Goal: Task Accomplishment & Management: Use online tool/utility

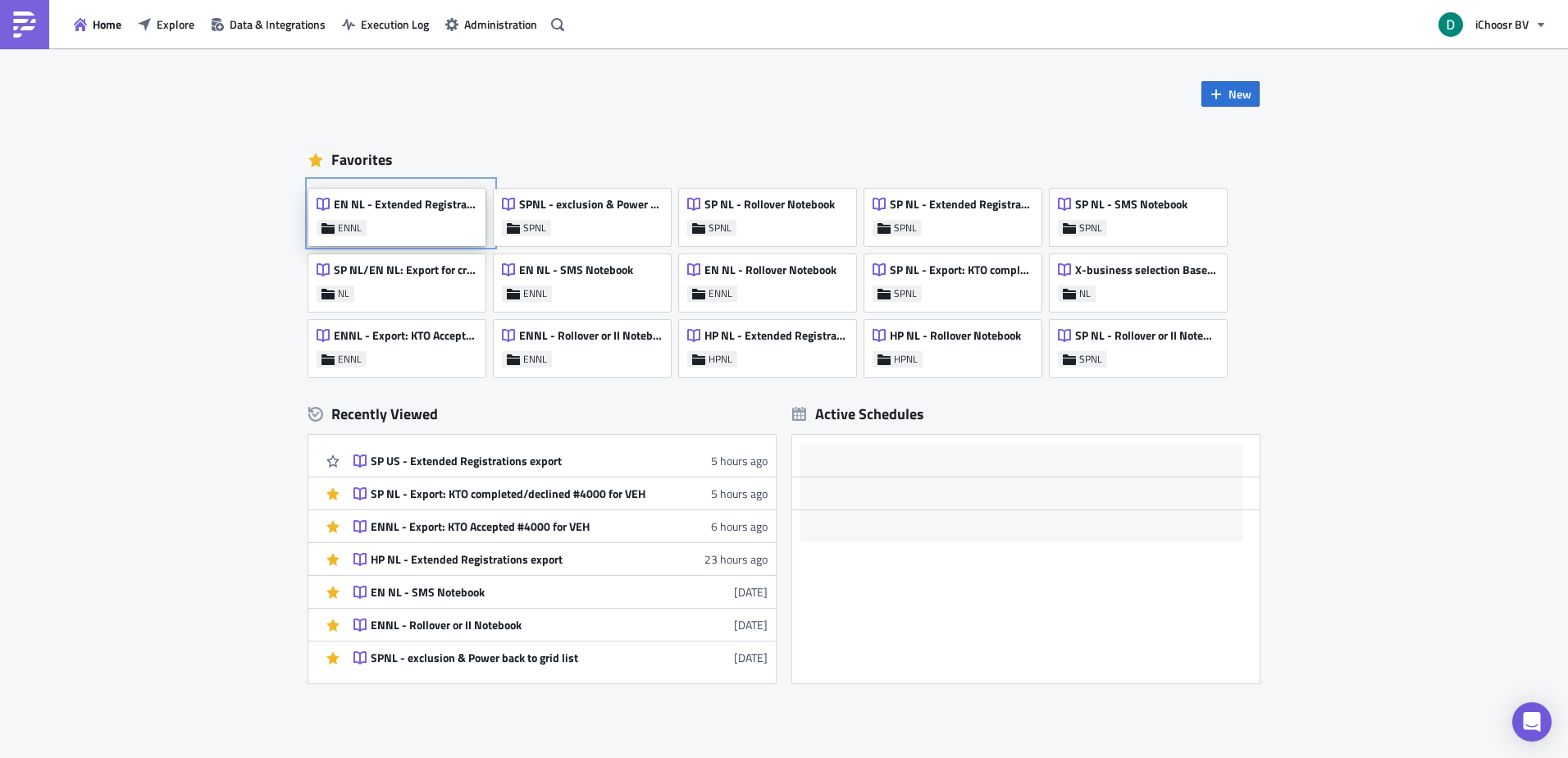
click at [396, 217] on div "EN NL - Extended Registrations export" at bounding box center [396, 209] width 160 height 23
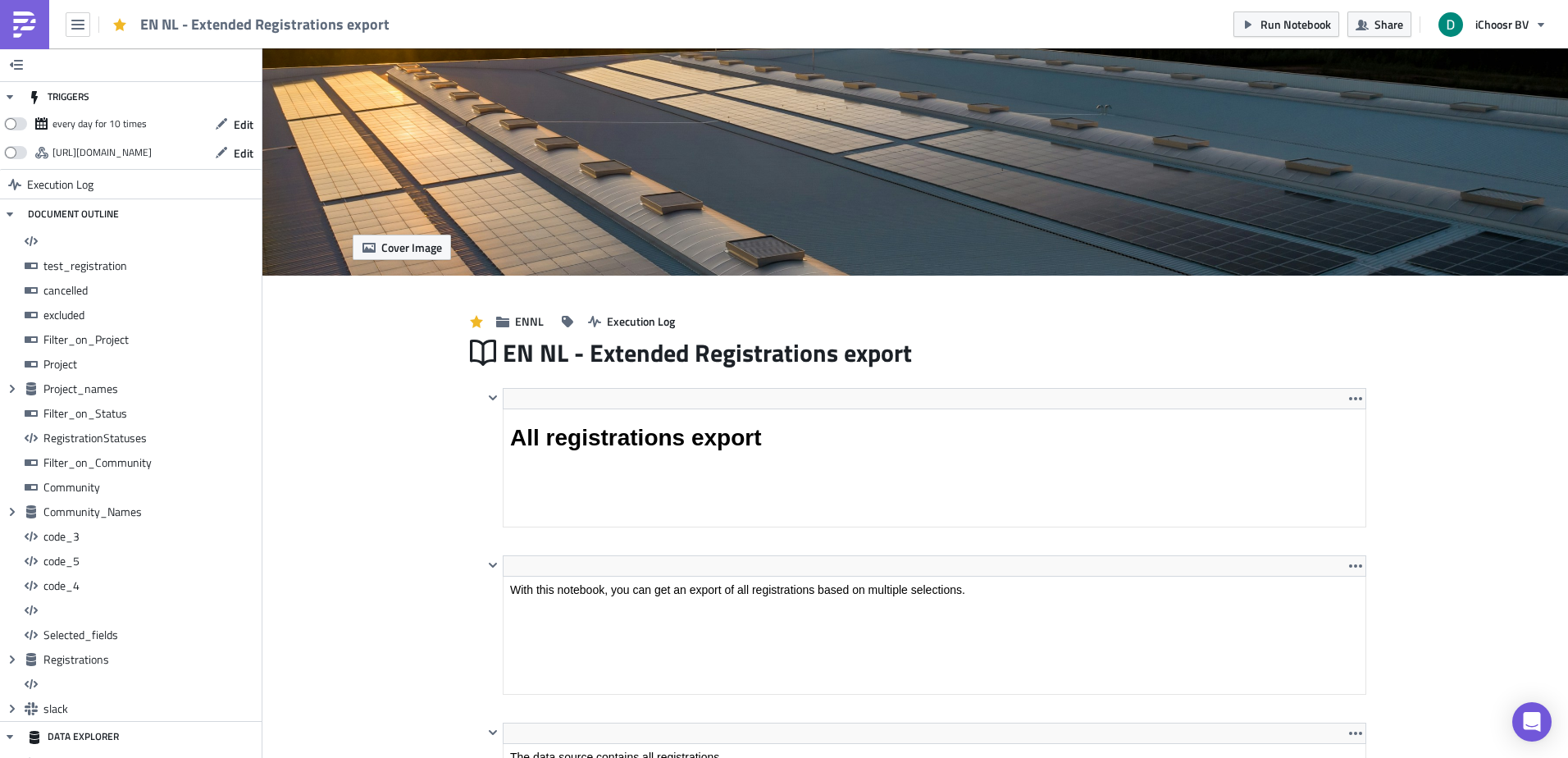
scroll to position [188, 861]
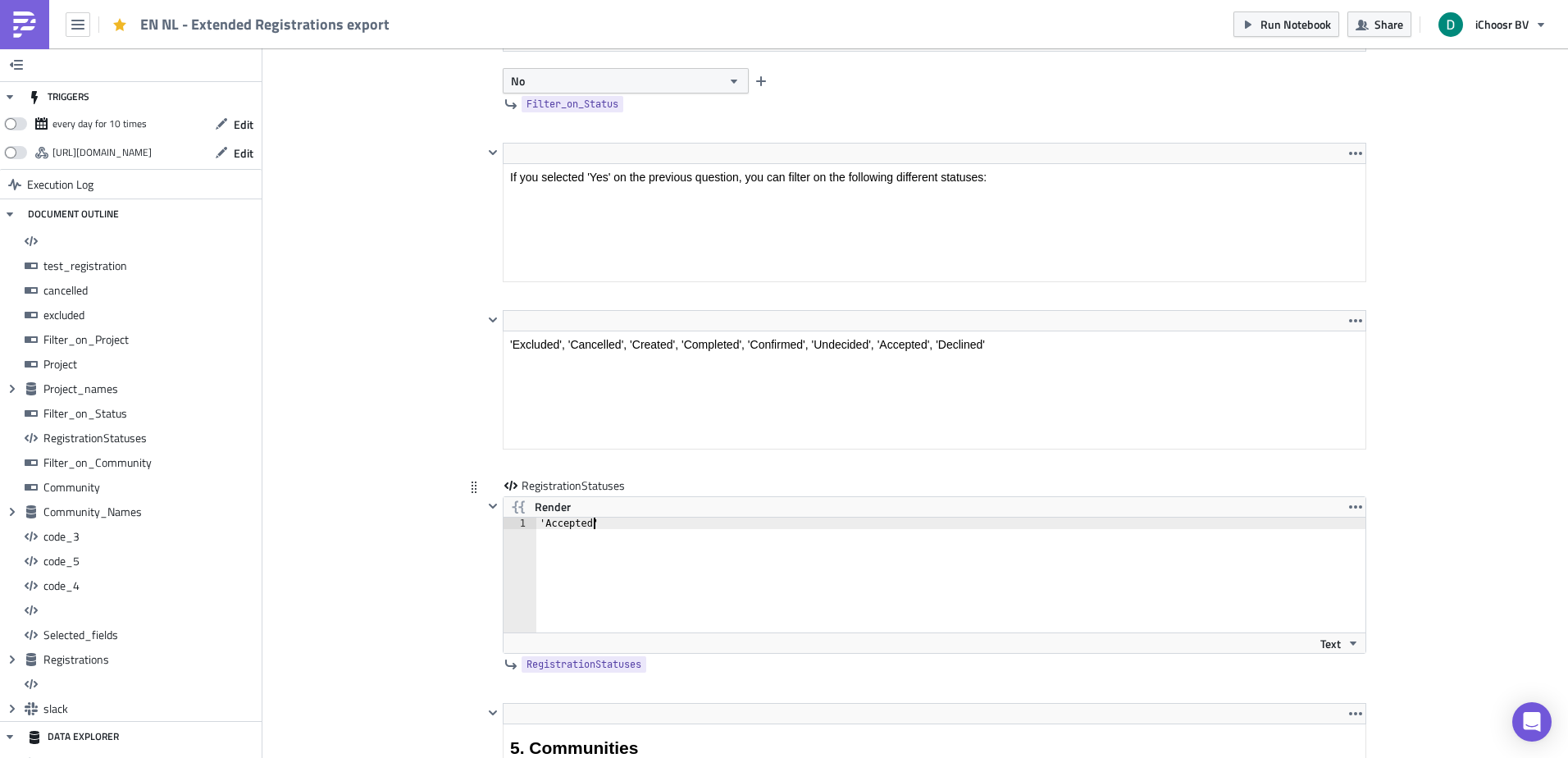
click at [598, 533] on div "'Accepted'" at bounding box center [960, 586] width 848 height 138
type textarea "'Accepted'"
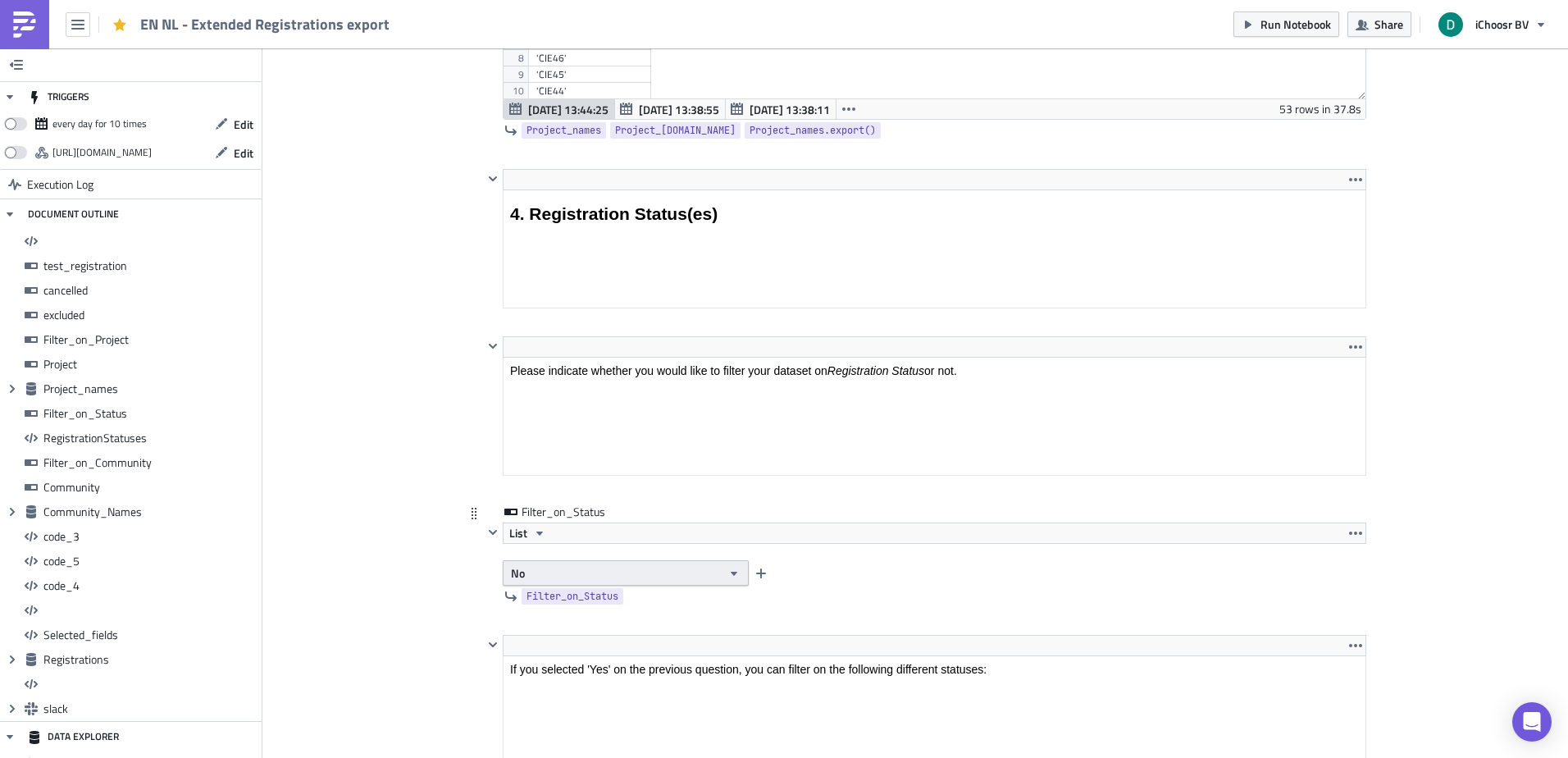
click at [576, 580] on button "No" at bounding box center [625, 572] width 246 height 25
click at [568, 611] on link "Yes" at bounding box center [575, 602] width 147 height 24
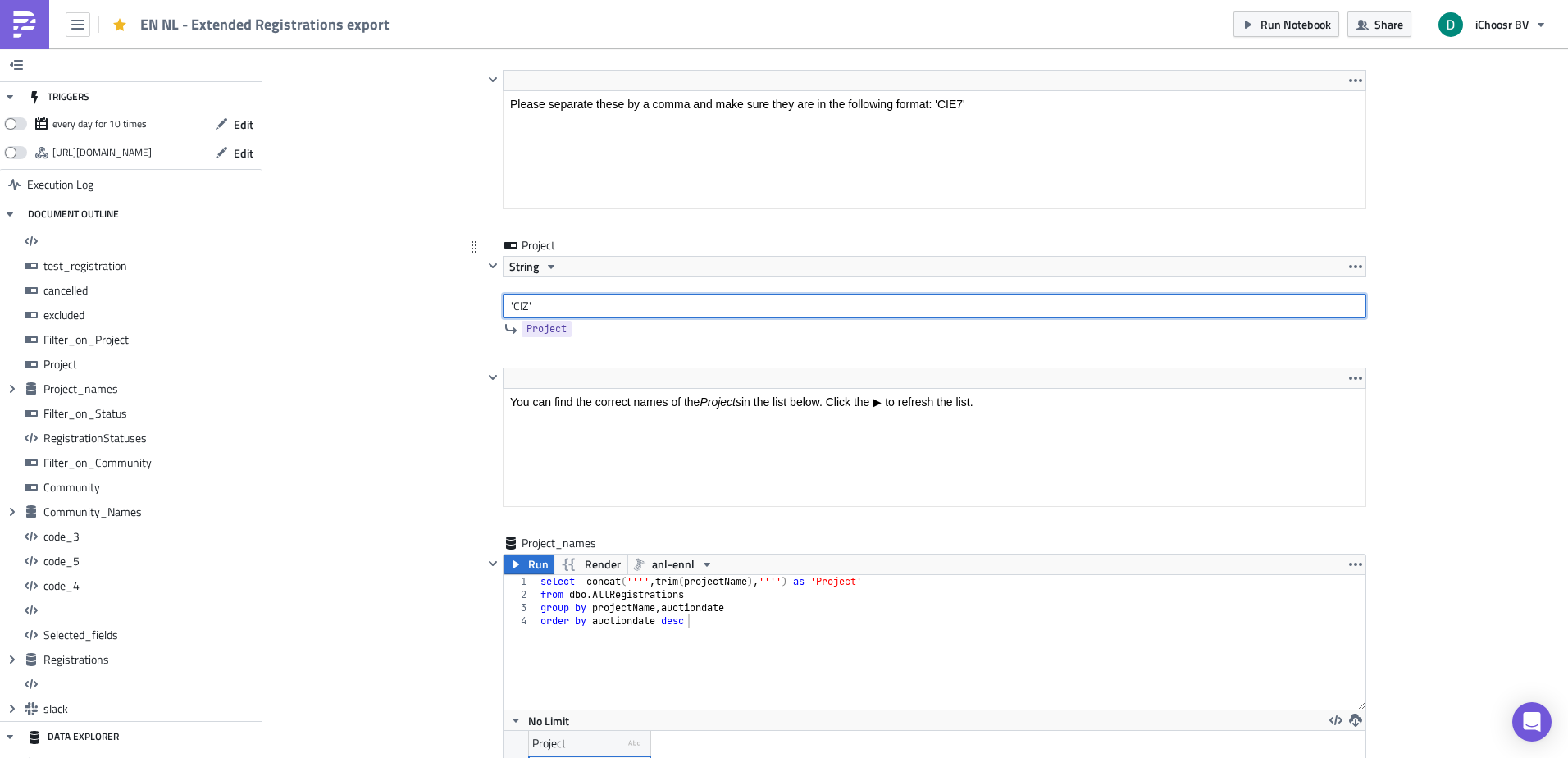
click at [533, 299] on input "'CIZ'" at bounding box center [934, 306] width 864 height 24
click at [515, 305] on input "'CIZ'" at bounding box center [934, 306] width 864 height 24
click at [515, 300] on input "'CIZ'" at bounding box center [934, 306] width 864 height 24
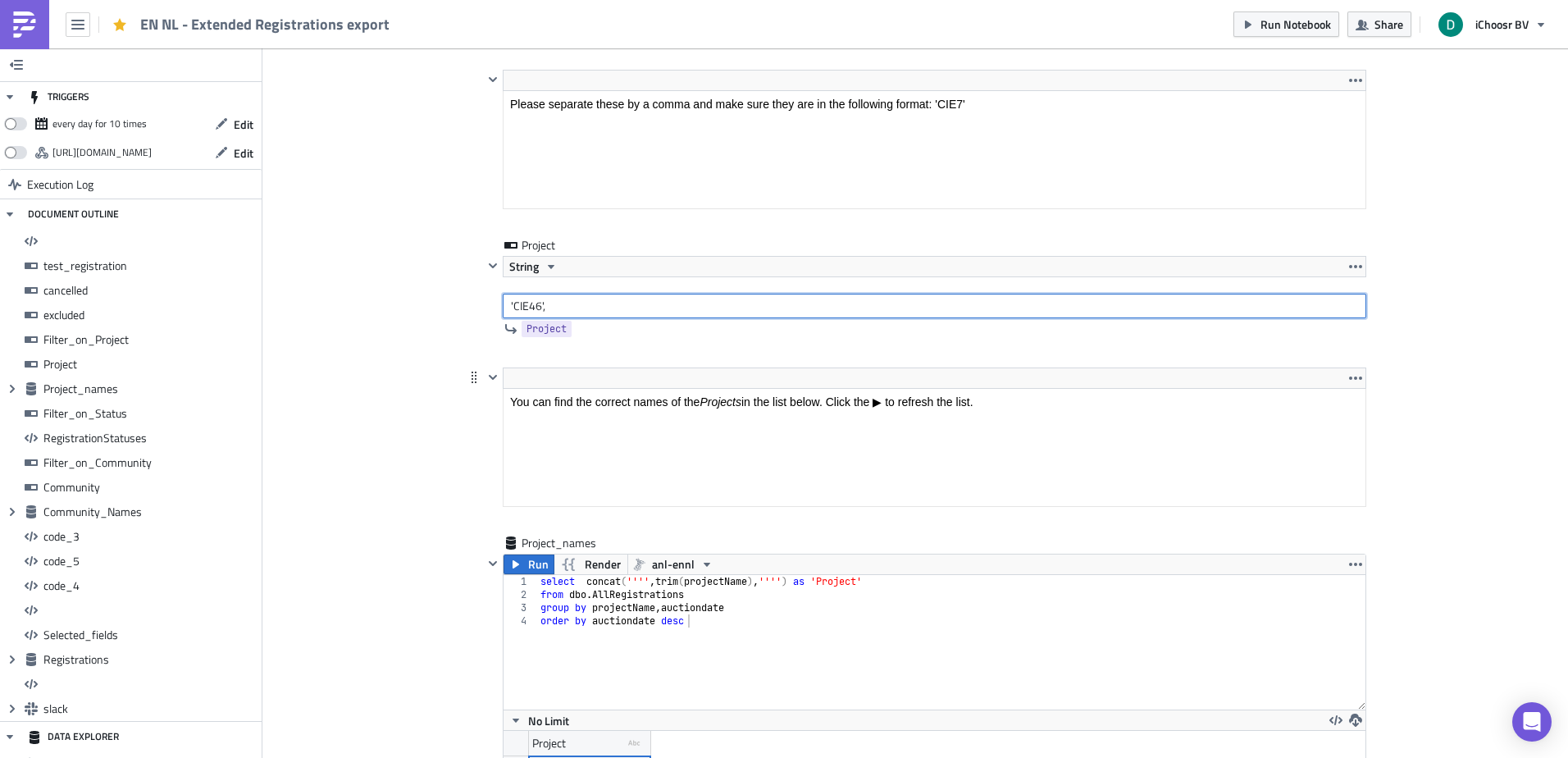
paste input "'CIE46',"
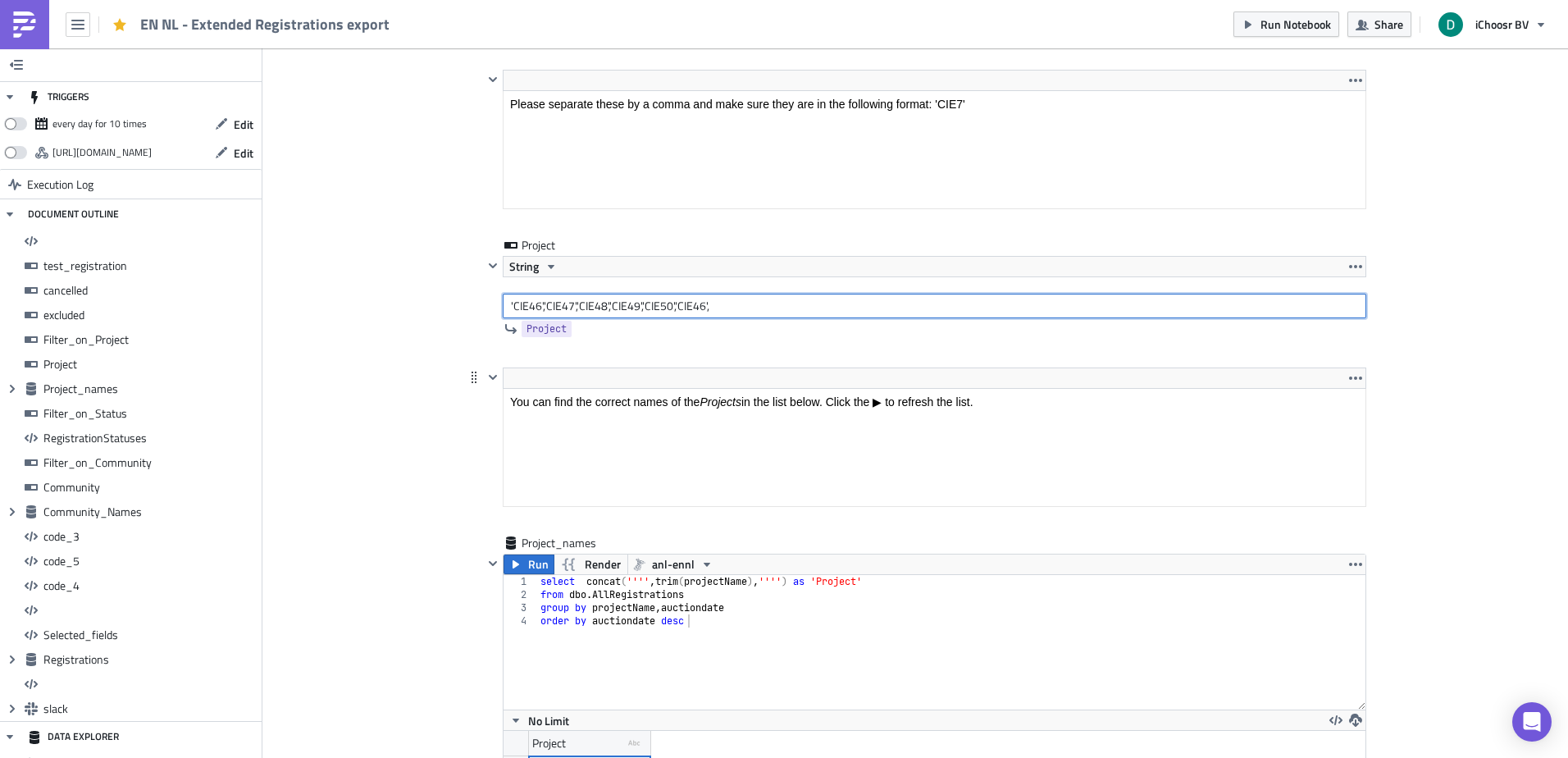
paste input "'CIE46',"
click at [537, 307] on input "'CIE46','CIE47','CIE48','CIE49','CIE50','CIE51','CIE52'," at bounding box center [934, 306] width 864 height 24
click at [525, 306] on input "'CIE46','CIE47','CIE48','CIE49','CIE50','CIE51','CIE52'," at bounding box center [934, 306] width 864 height 24
drag, startPoint x: 525, startPoint y: 306, endPoint x: 827, endPoint y: 322, distance: 302.4
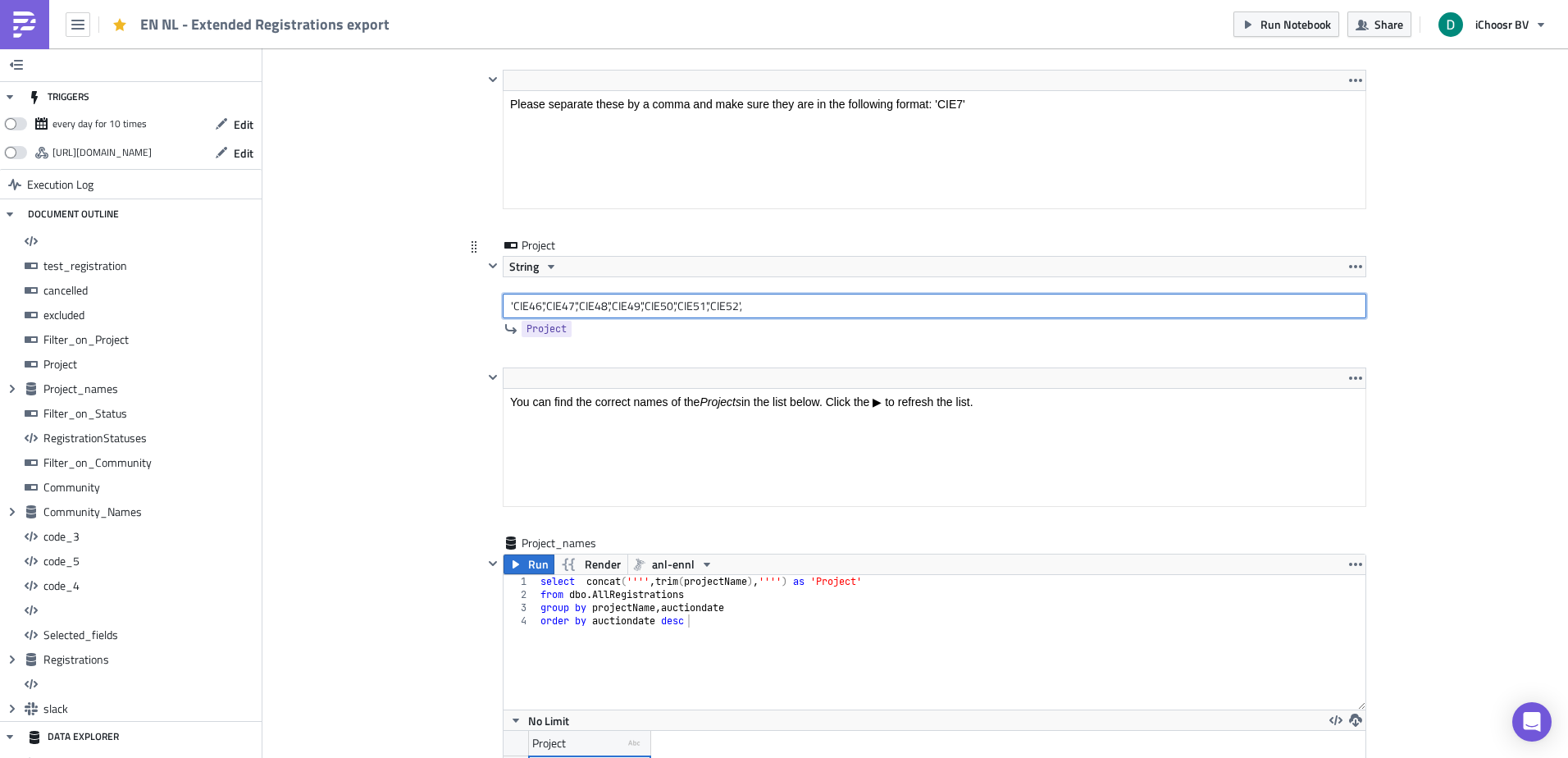
click at [827, 322] on div "Project String 'CIE46','CIE47','CIE48','CIE49','CIE50','CIE51','CIE52', Project" at bounding box center [924, 290] width 884 height 107
click at [798, 310] on input "'CIE46','CIE47','CIE48','CIE49','CIE50','CIE51','CIE52'," at bounding box center [934, 306] width 864 height 24
drag, startPoint x: 798, startPoint y: 310, endPoint x: 709, endPoint y: 309, distance: 89.0
click at [709, 309] on input "'CIE46','CIE47','CIE48','CIE49','CIE50','CIE51','CIE52'," at bounding box center [934, 306] width 864 height 24
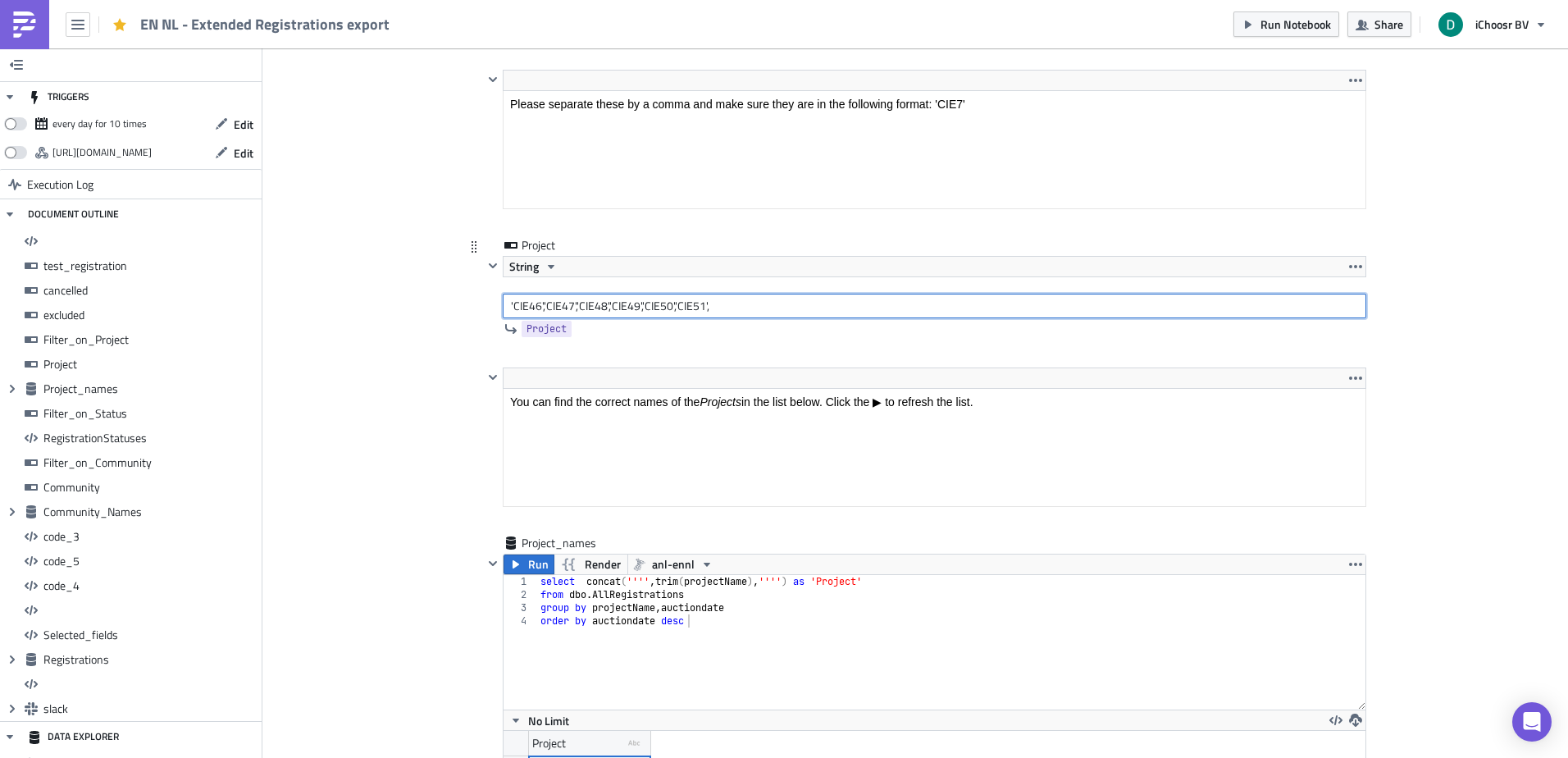
click at [743, 302] on input "'CIE46','CIE47','CIE48','CIE49','CIE50','CIE51'," at bounding box center [934, 306] width 864 height 24
type input "'CIE46','CIE47','CIE48','CIE49','CIE50','CIE51'"
click at [1306, 20] on span "Run Notebook" at bounding box center [1295, 24] width 70 height 17
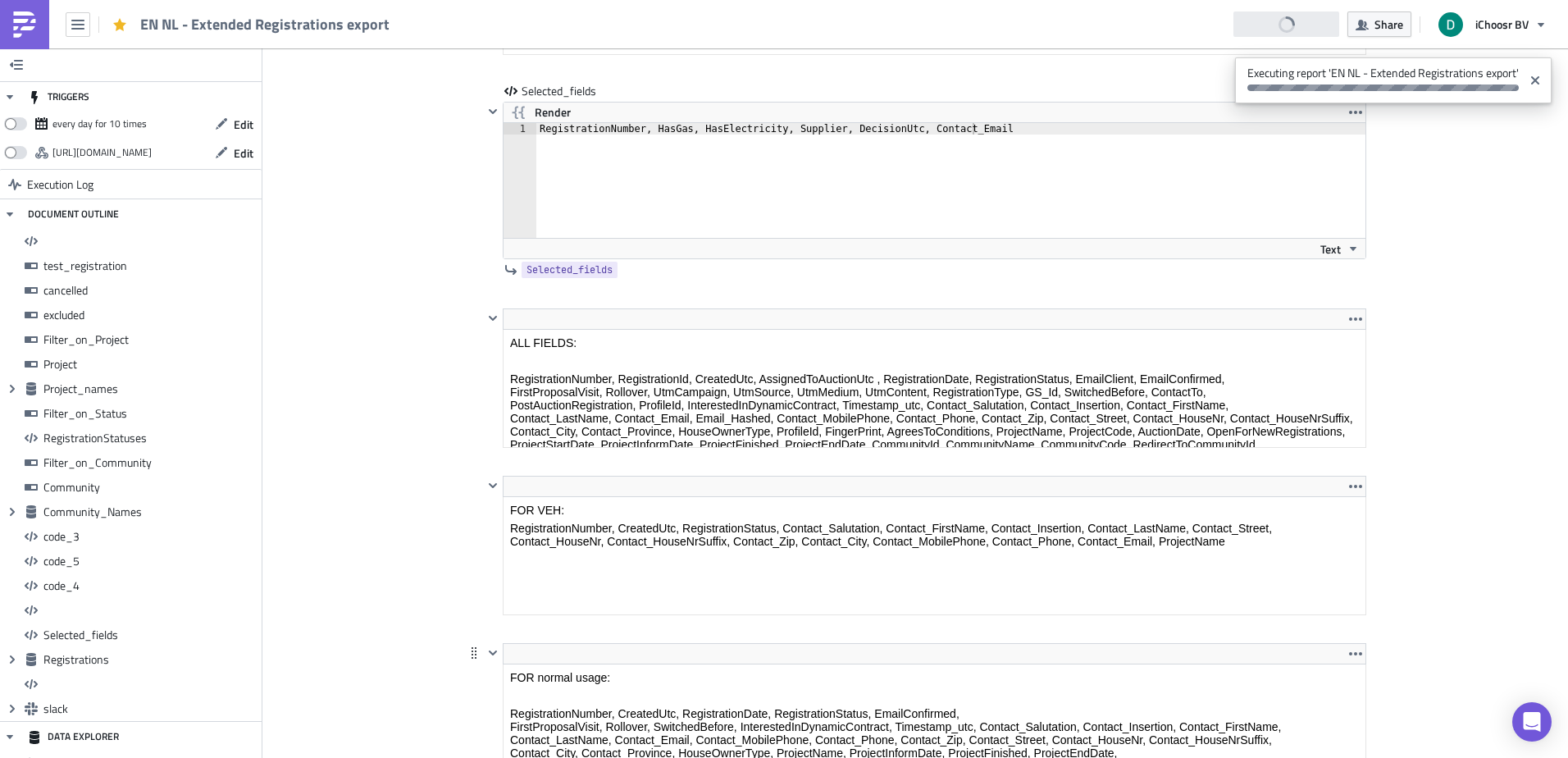
scroll to position [11849, 0]
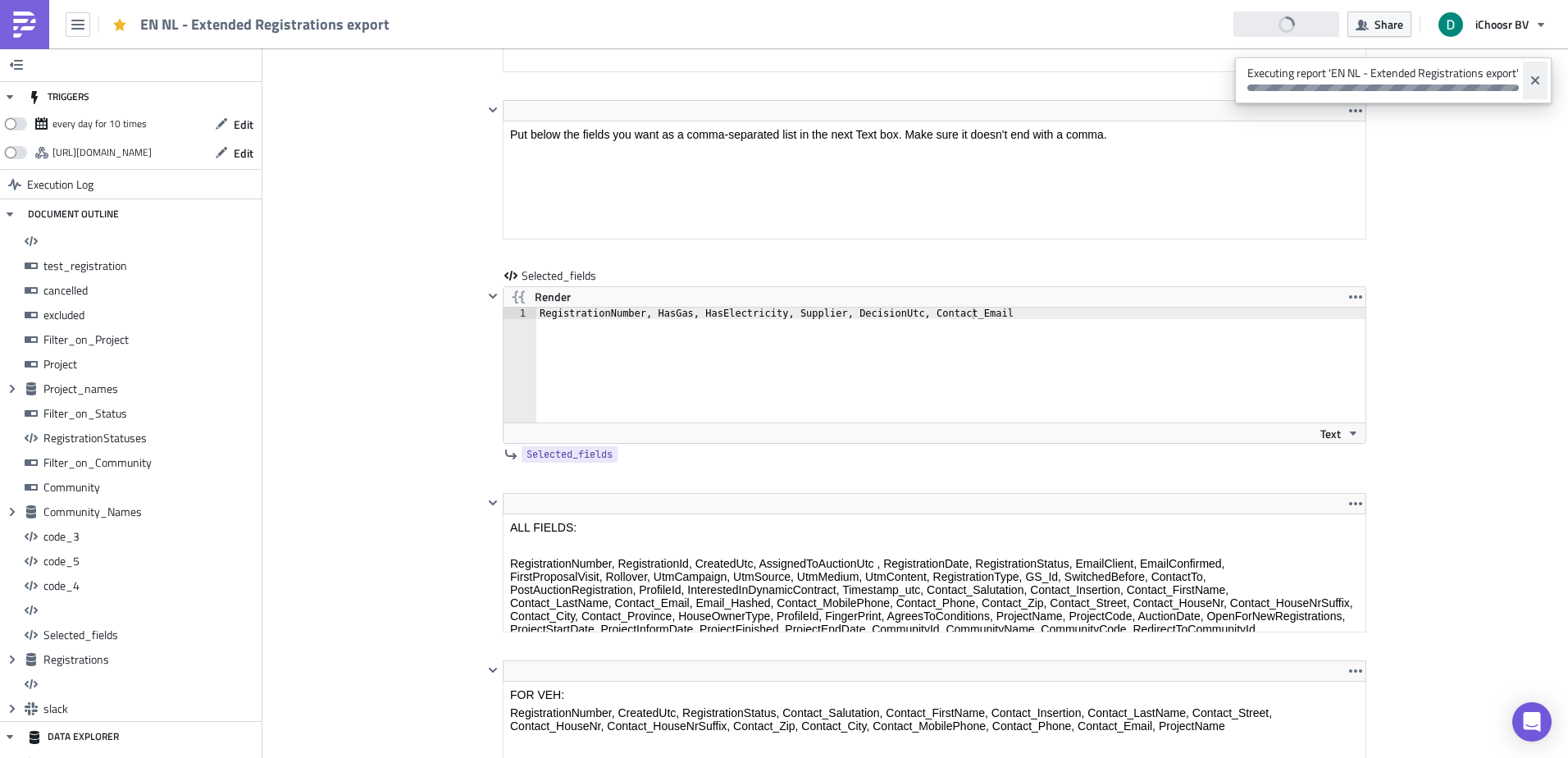
click at [1534, 76] on icon "Close" at bounding box center [1535, 81] width 13 height 13
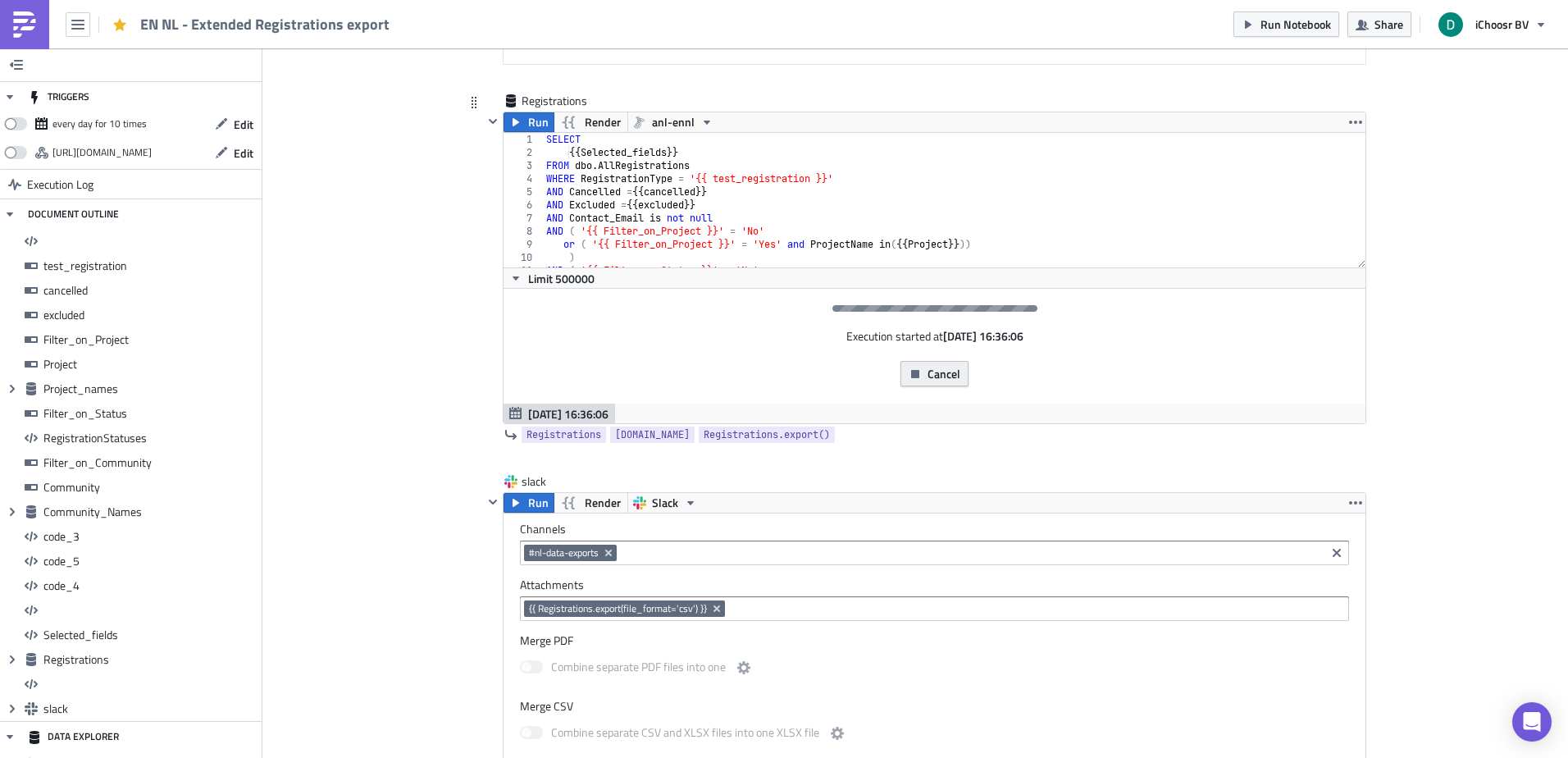
click at [941, 376] on span "Cancel" at bounding box center [944, 374] width 33 height 17
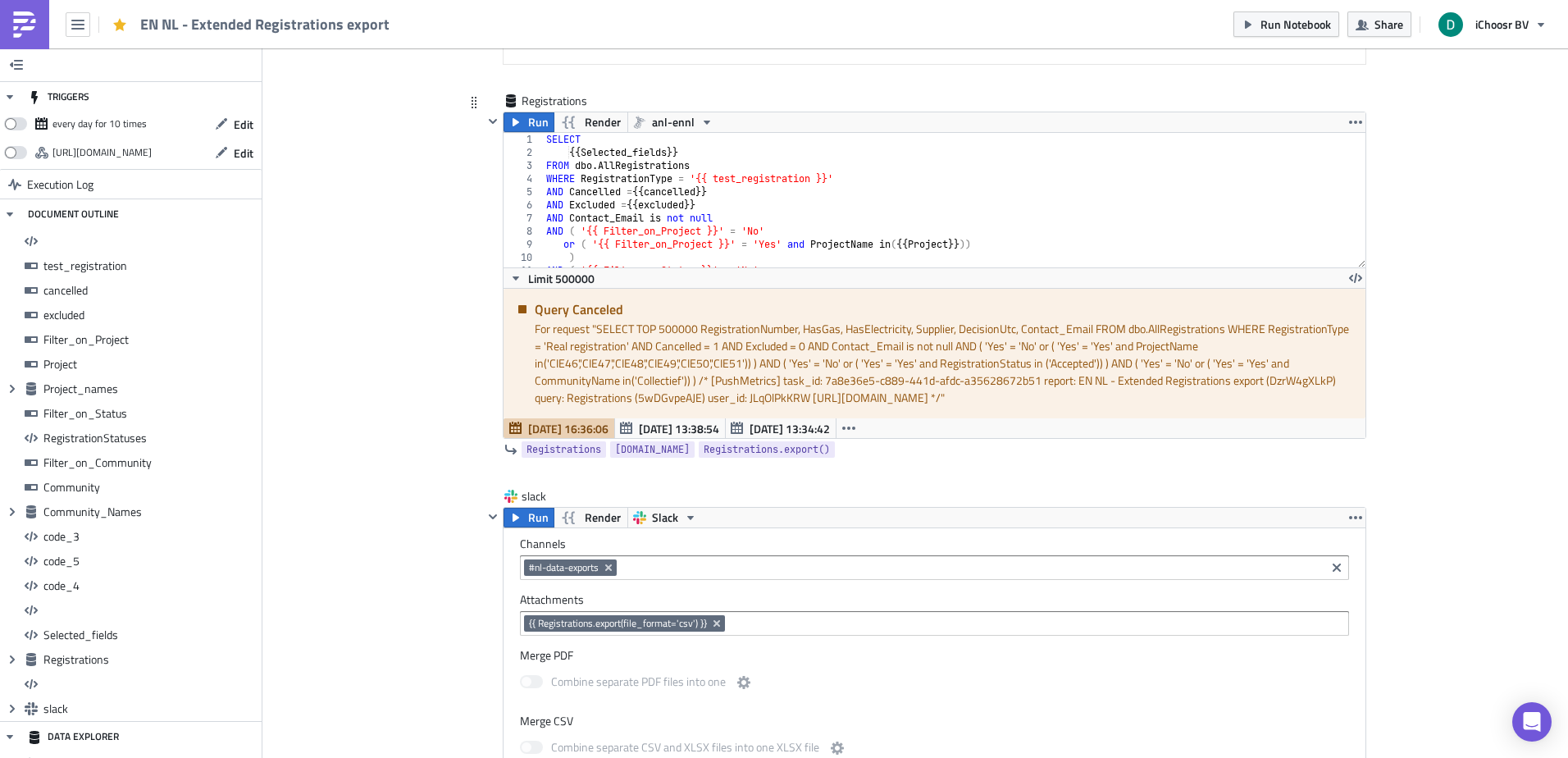
click at [686, 384] on div "For request " SELECT TOP 500000 RegistrationNumber, HasGas, HasElectricity, Sup…" at bounding box center [944, 364] width 819 height 86
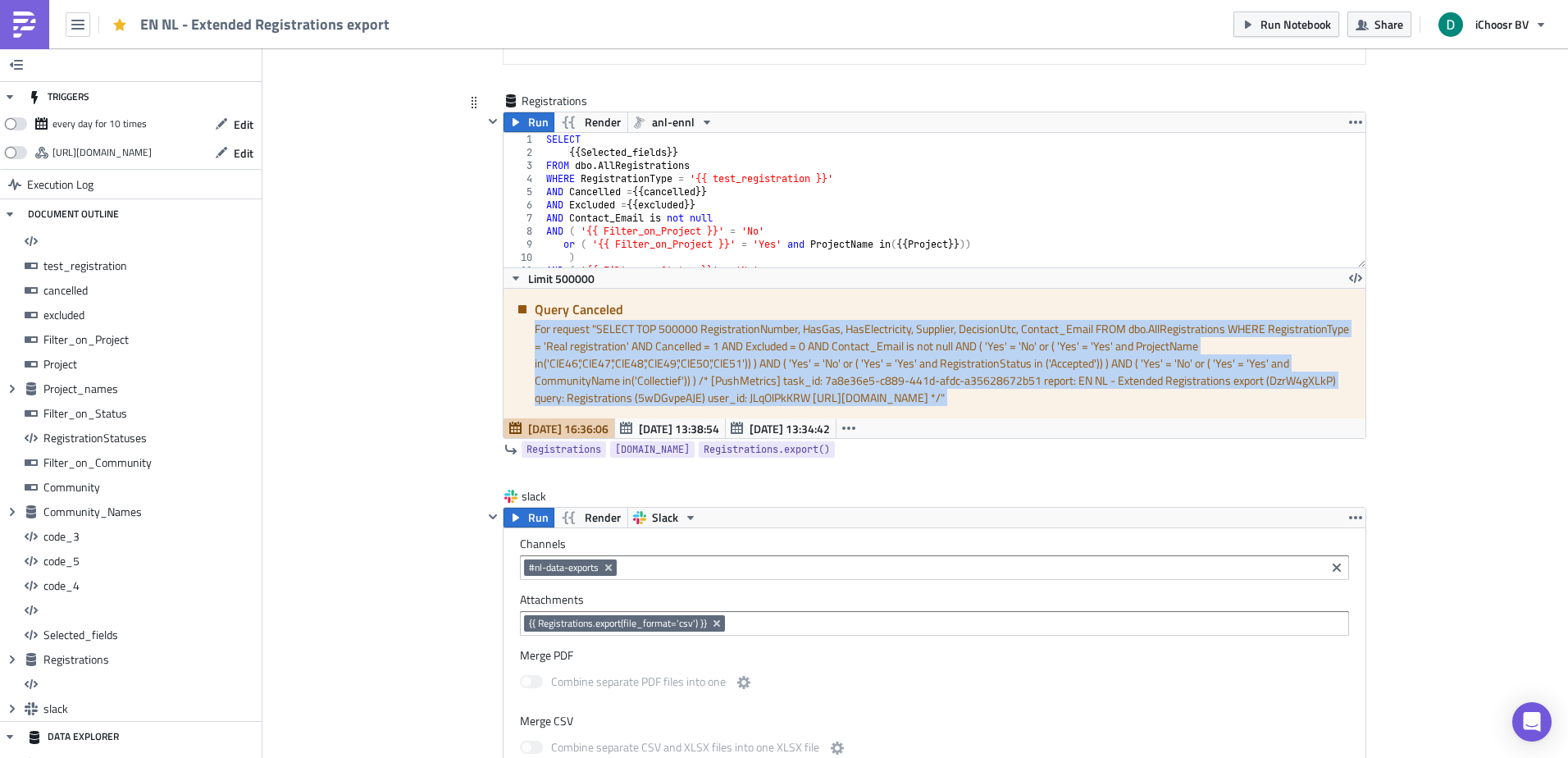
drag, startPoint x: 686, startPoint y: 384, endPoint x: 701, endPoint y: 344, distance: 42.7
click at [701, 344] on div "For request " SELECT TOP 500000 RegistrationNumber, HasGas, HasElectricity, Sup…" at bounding box center [944, 364] width 819 height 86
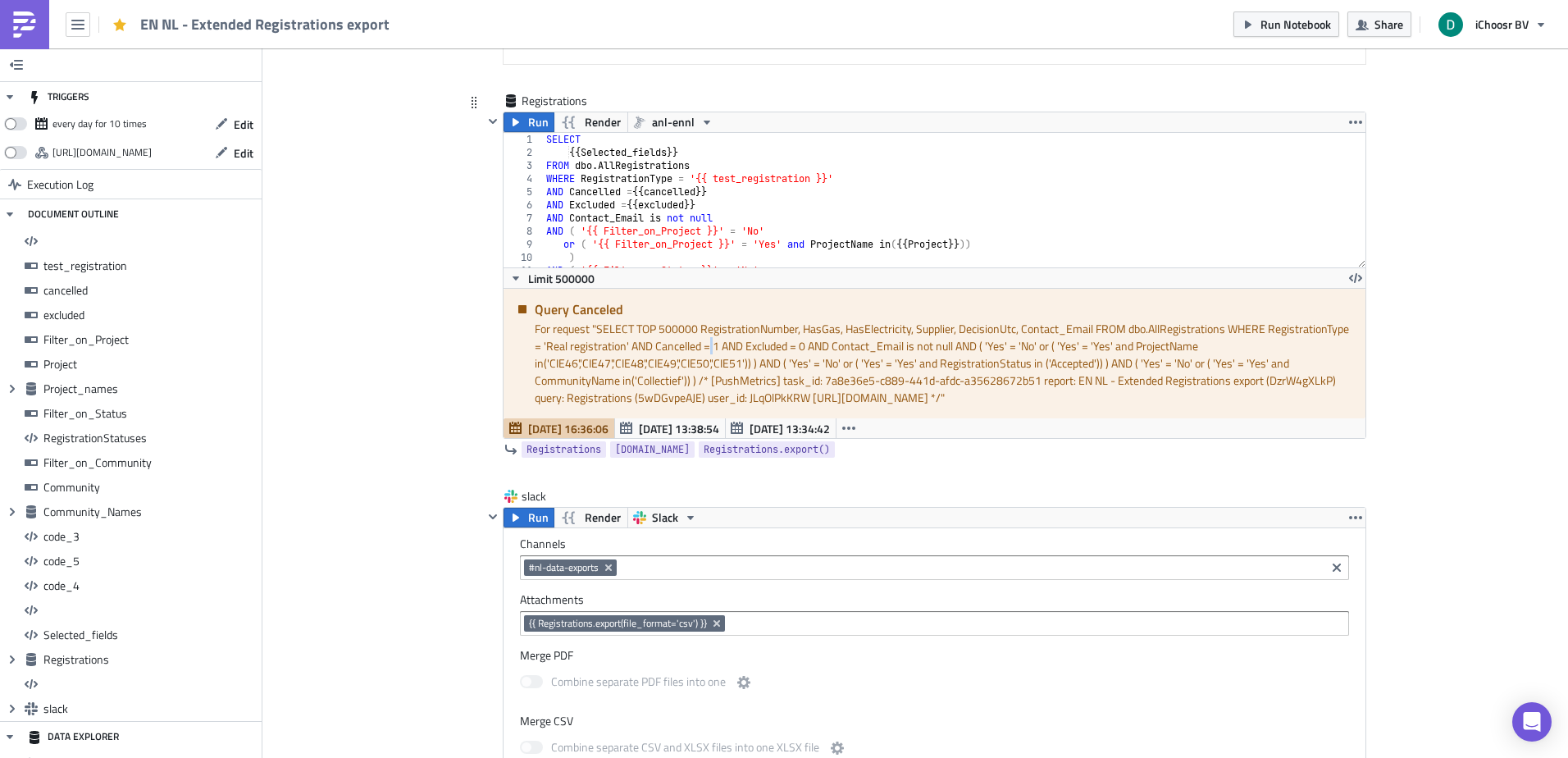
click at [701, 344] on div "For request " SELECT TOP 500000 RegistrationNumber, HasGas, HasElectricity, Sup…" at bounding box center [944, 364] width 819 height 86
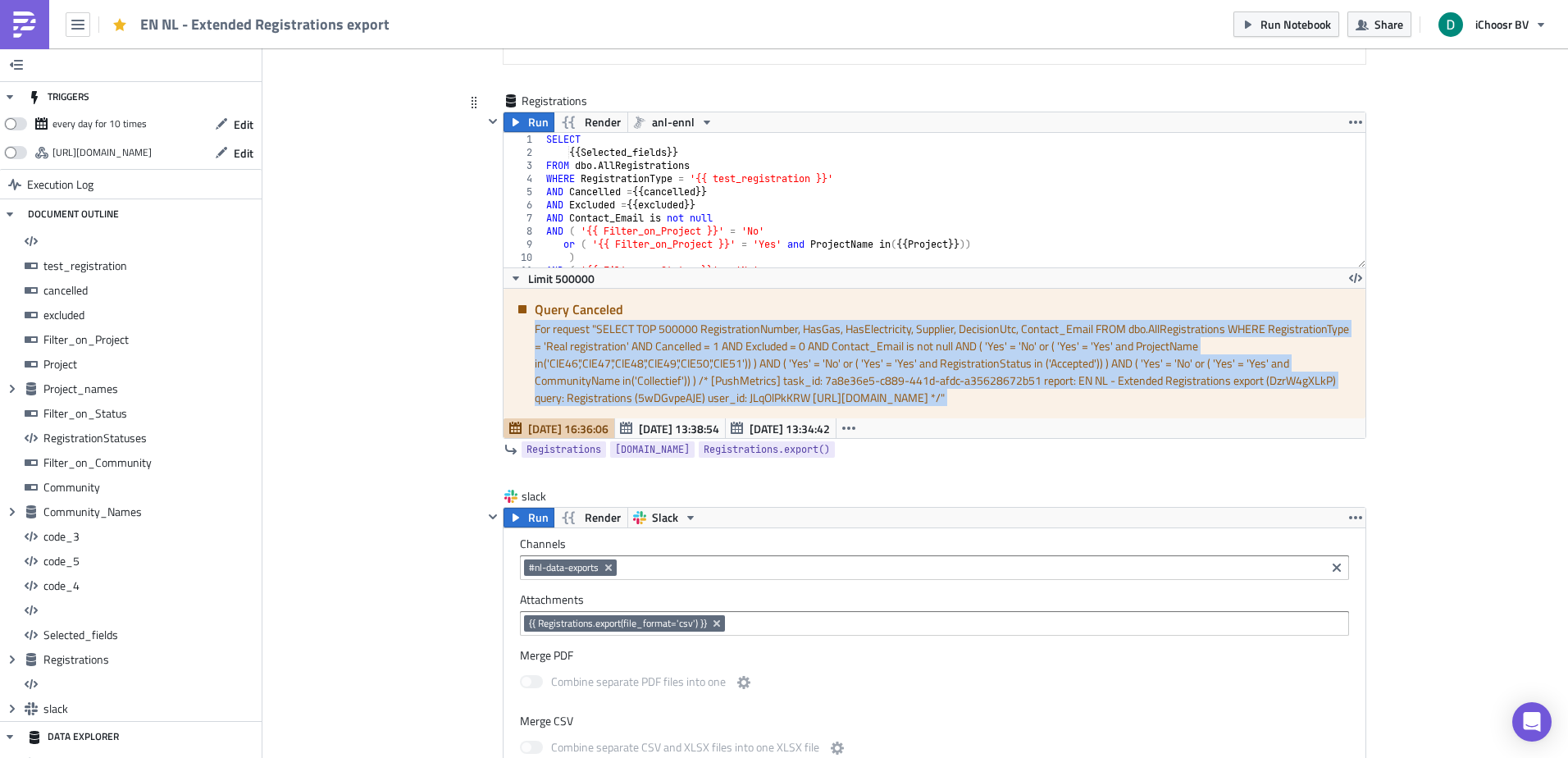
click at [701, 344] on div "For request " SELECT TOP 500000 RegistrationNumber, HasGas, HasElectricity, Sup…" at bounding box center [944, 364] width 819 height 86
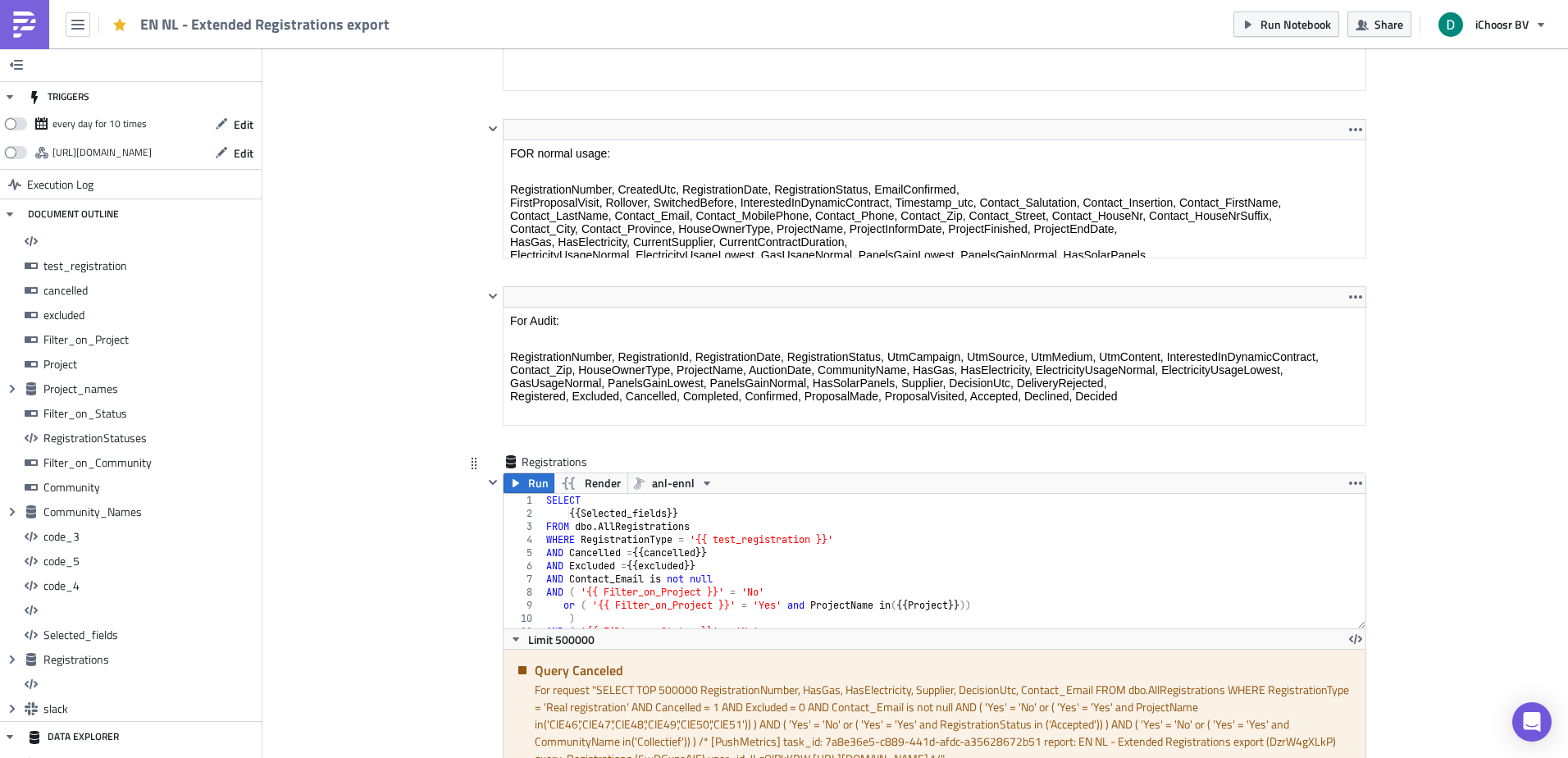
scroll to position [12262, 0]
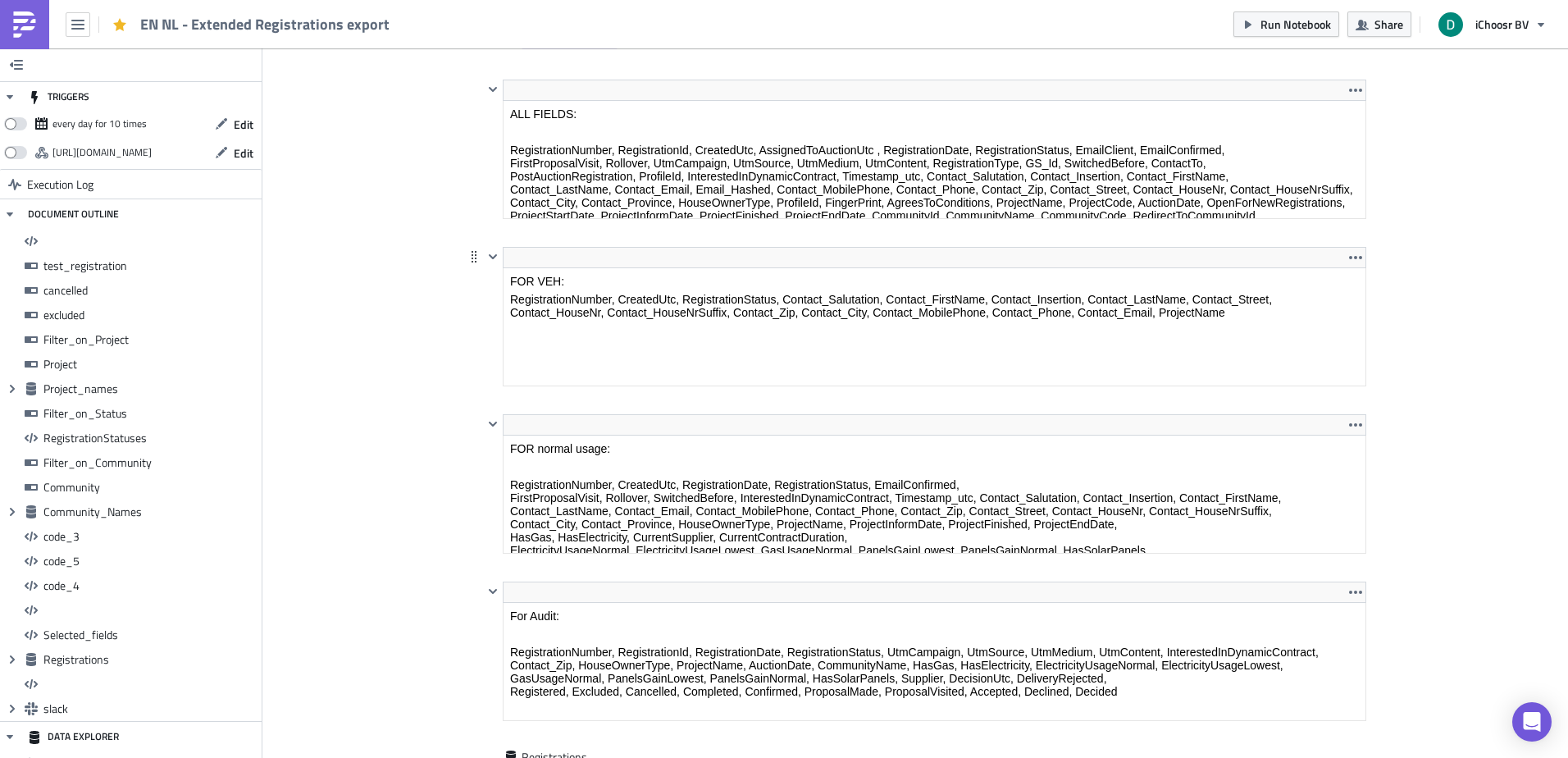
click at [614, 269] on html "FOR VEH: RegistrationNumber, CreatedUtc, RegistrationStatus, Contact_Salutation…" at bounding box center [934, 297] width 862 height 57
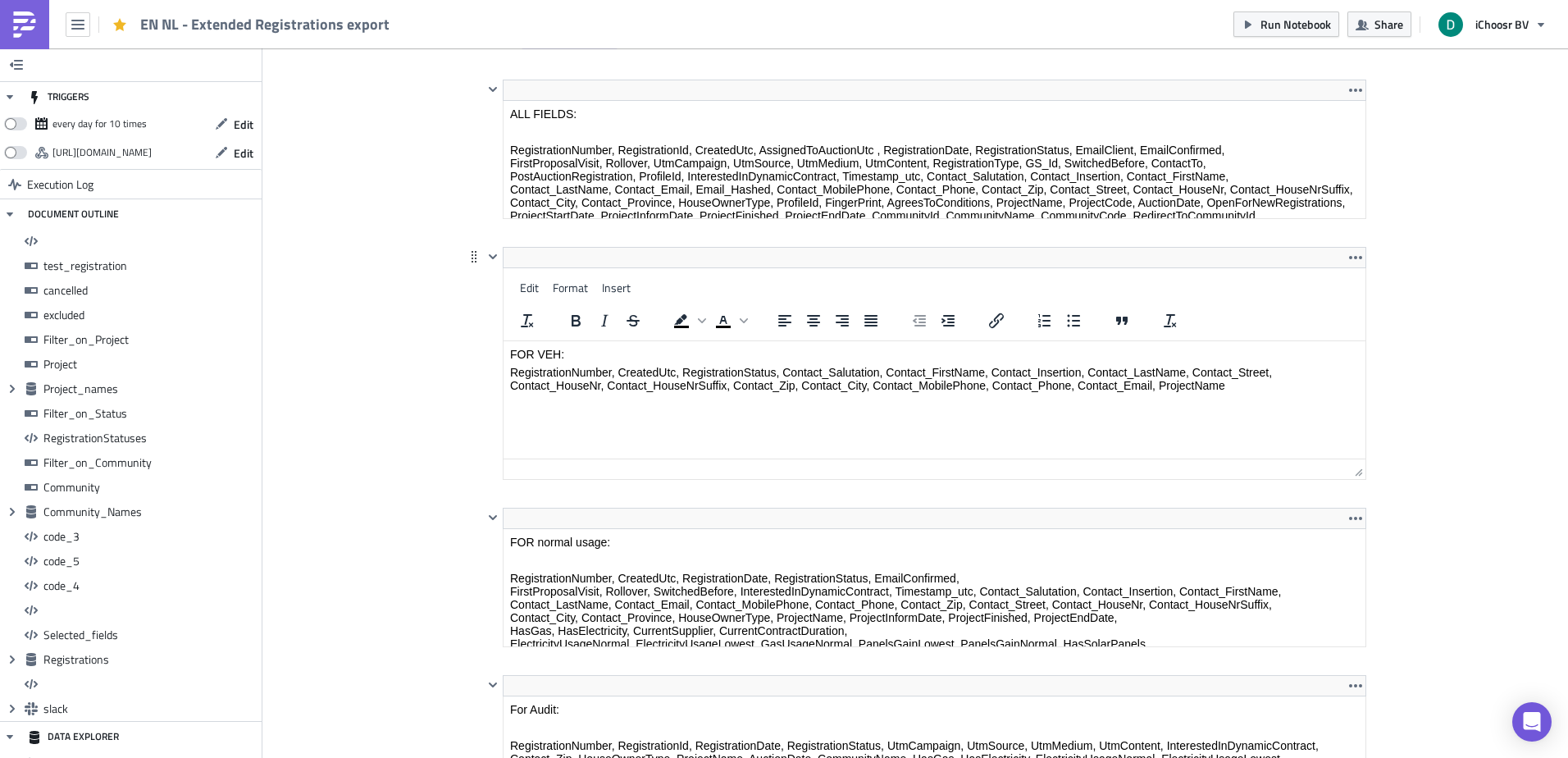
click at [788, 368] on p "RegistrationNumber, CreatedUtc, RegistrationStatus, Contact_Salutation, Contact…" at bounding box center [934, 379] width 849 height 26
drag, startPoint x: 788, startPoint y: 368, endPoint x: 1179, endPoint y: 372, distance: 391.0
click at [1179, 372] on p "RegistrationNumber, CreatedUtc, RegistrationStatus, Contact_Salutation, Contact…" at bounding box center [934, 379] width 849 height 26
copy p "Contact_Salutation, Contact_FirstName, Contact_Insertion, Contact_LastName"
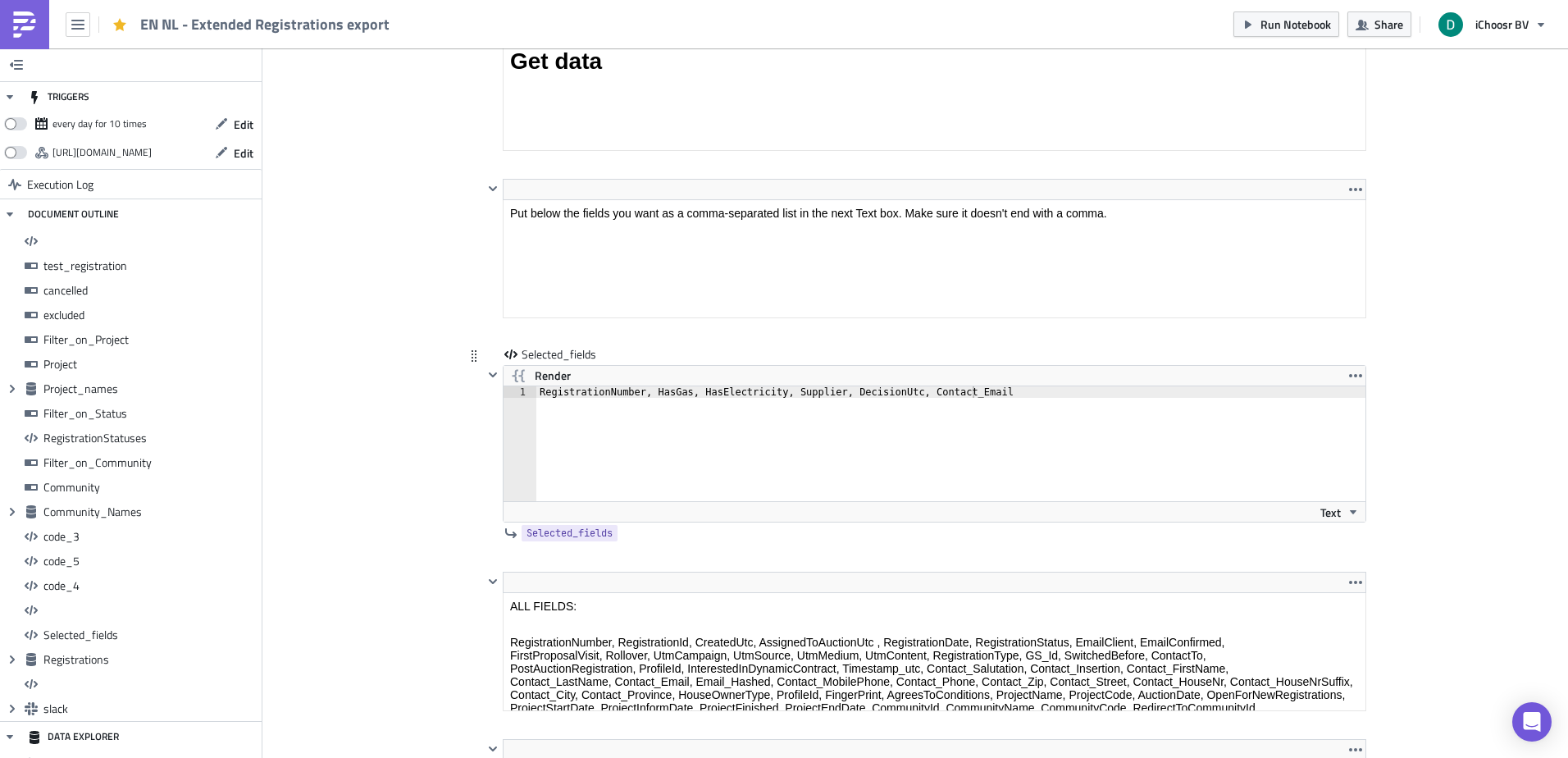
click at [1006, 405] on div "RegistrationNumber, HasGas, HasElectricity, Supplier, DecisionUtc, Contact_Email" at bounding box center [960, 455] width 848 height 138
paste textarea "Contact_Salutation, Contact_FirstName, Contact_Insertion, Contact_LastName"
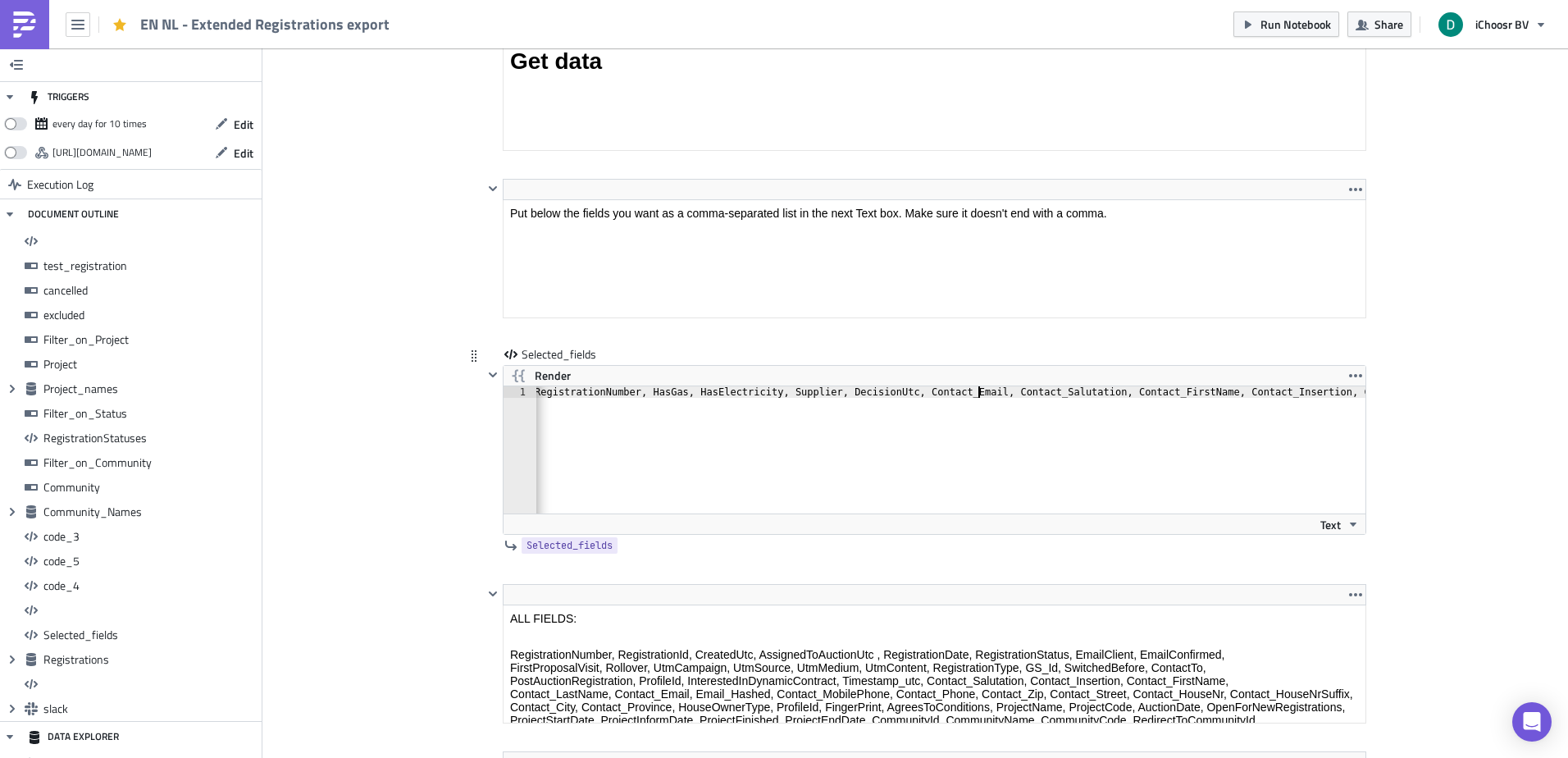
click at [970, 395] on div "RegistrationNumber, HasGas, HasElectricity, Supplier, DecisionUtc, Contact_Emai…" at bounding box center [957, 455] width 851 height 138
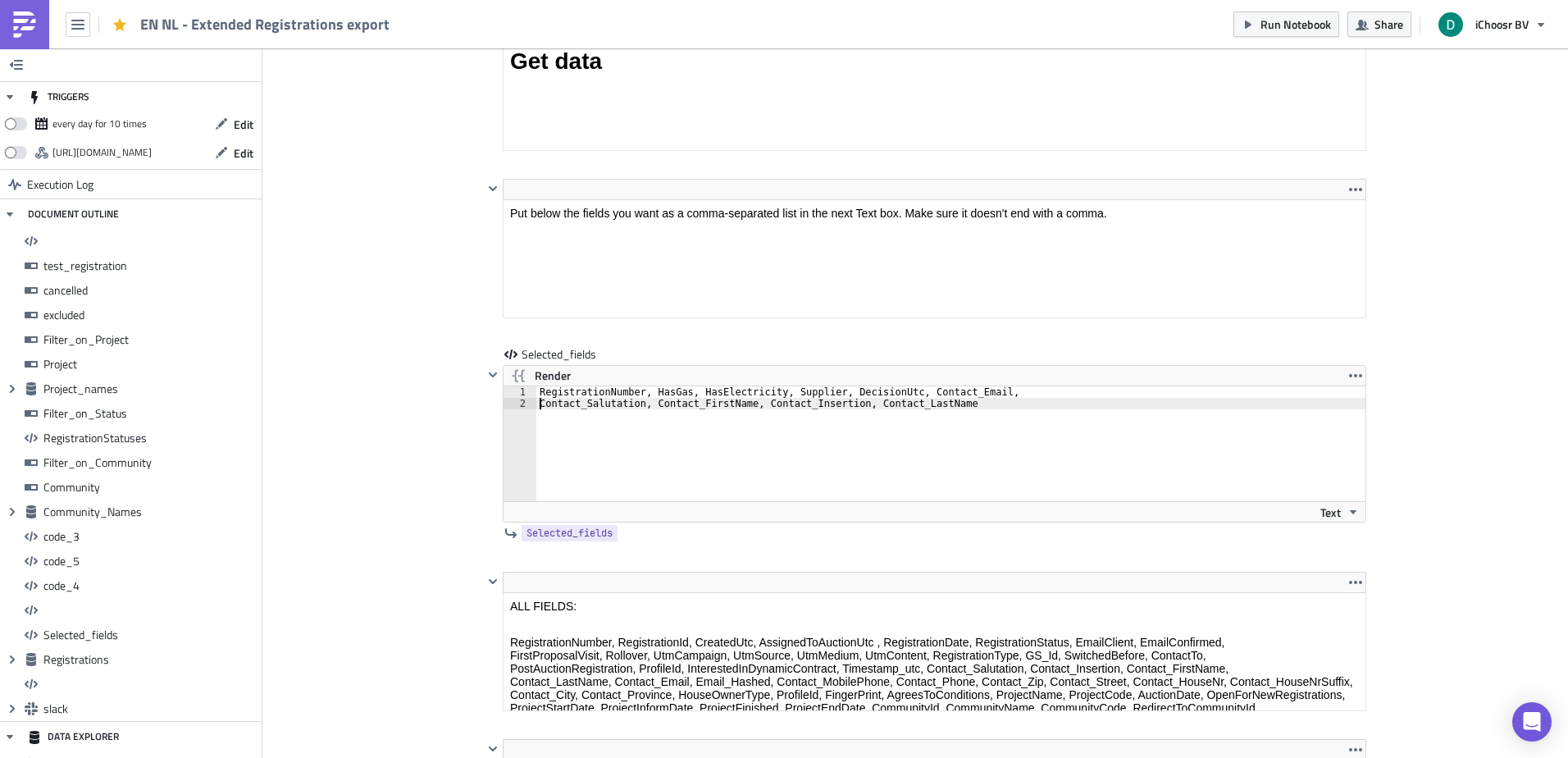
type textarea "Contact_Salutation, Contact_FirstName, Contact_Insertion, Contact_LastName"
click at [1309, 28] on span "Run Notebook" at bounding box center [1295, 24] width 70 height 17
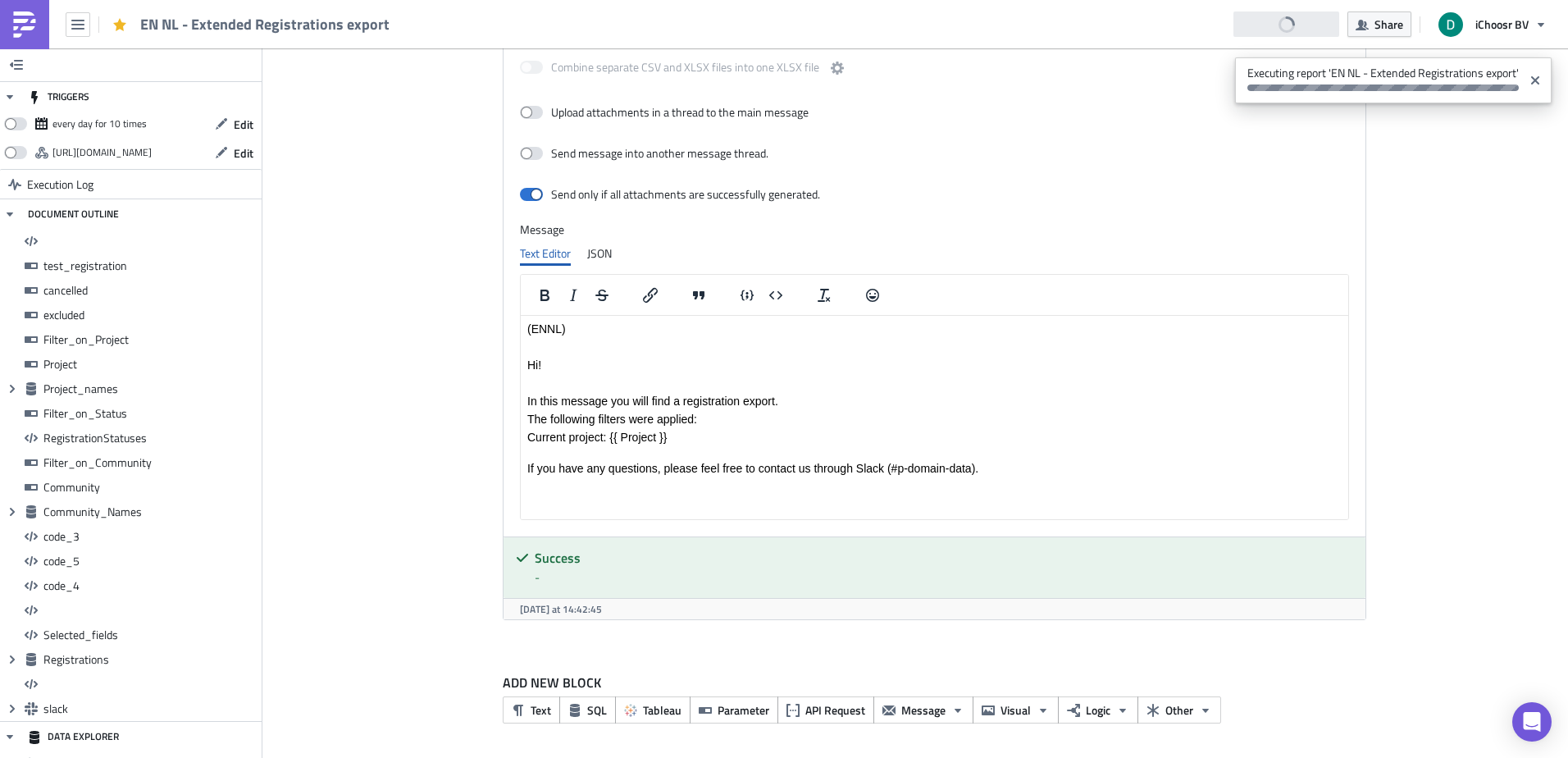
scroll to position [13024, 0]
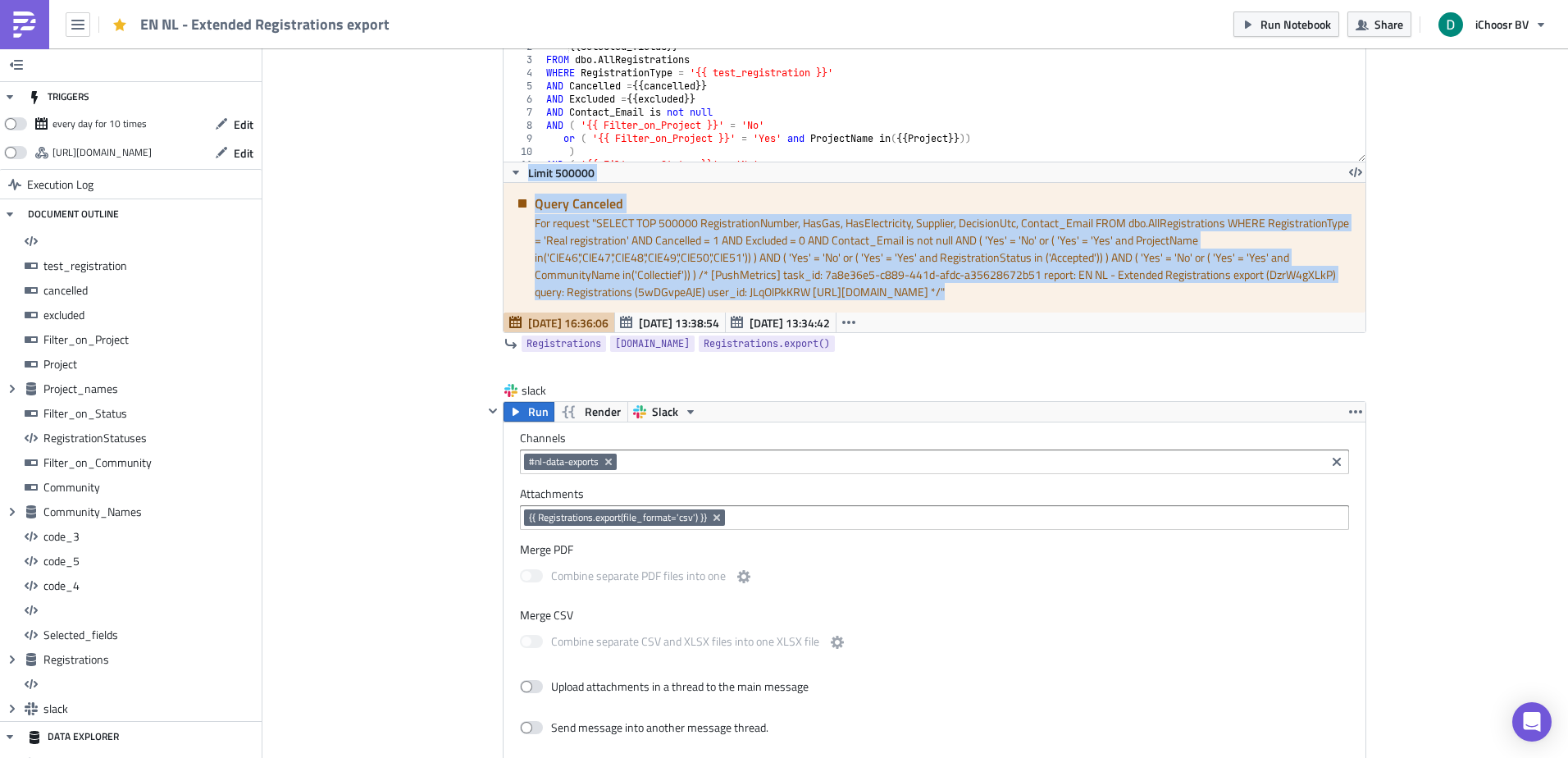
drag, startPoint x: 444, startPoint y: 302, endPoint x: 1037, endPoint y: 302, distance: 593.0
drag, startPoint x: 1037, startPoint y: 302, endPoint x: 1038, endPoint y: 294, distance: 8.1
click at [1038, 294] on div "For request " SELECT TOP 500000 RegistrationNumber, HasGas, HasElectricity, Sup…" at bounding box center [944, 257] width 819 height 86
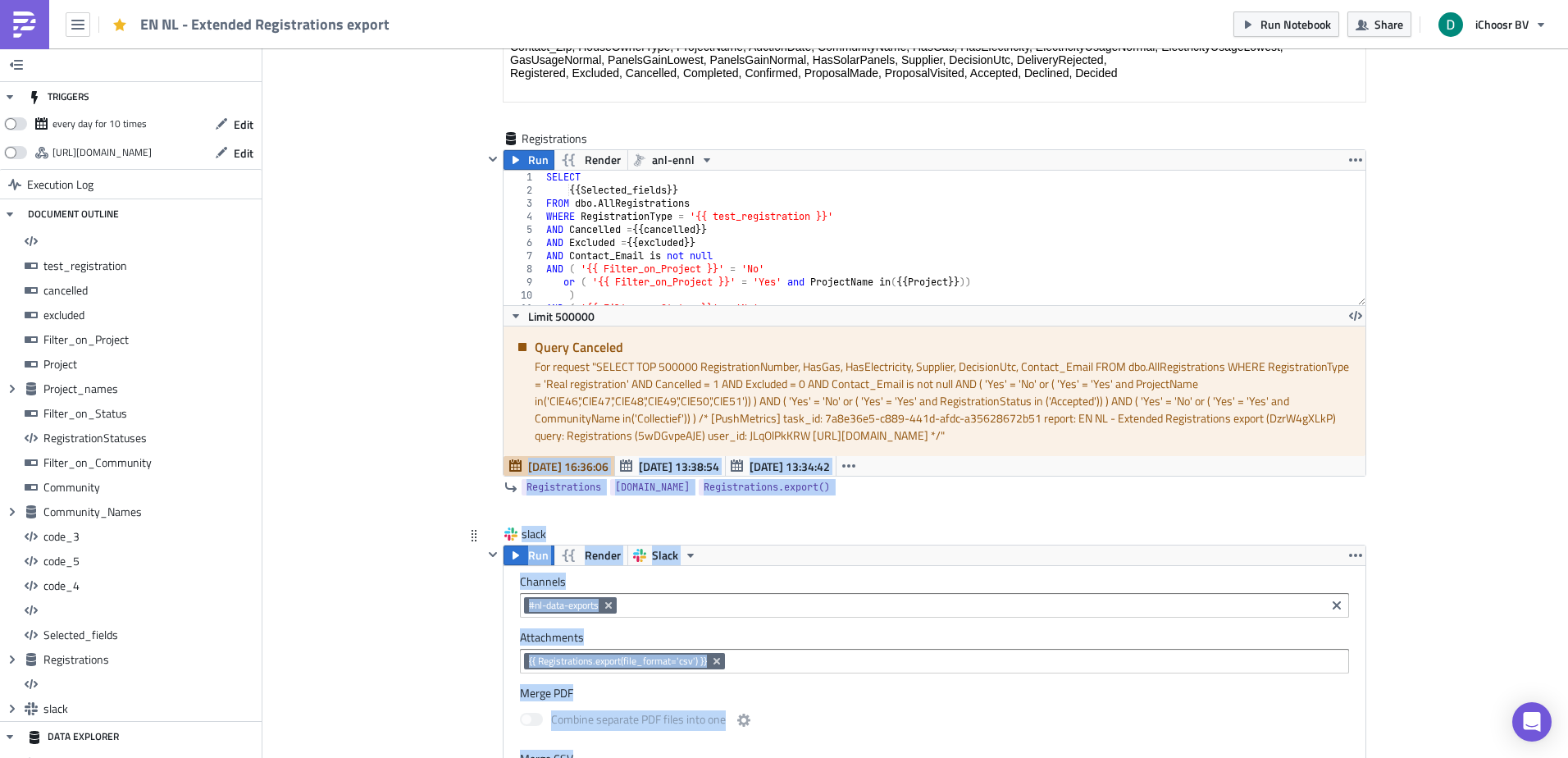
scroll to position [13080, 0]
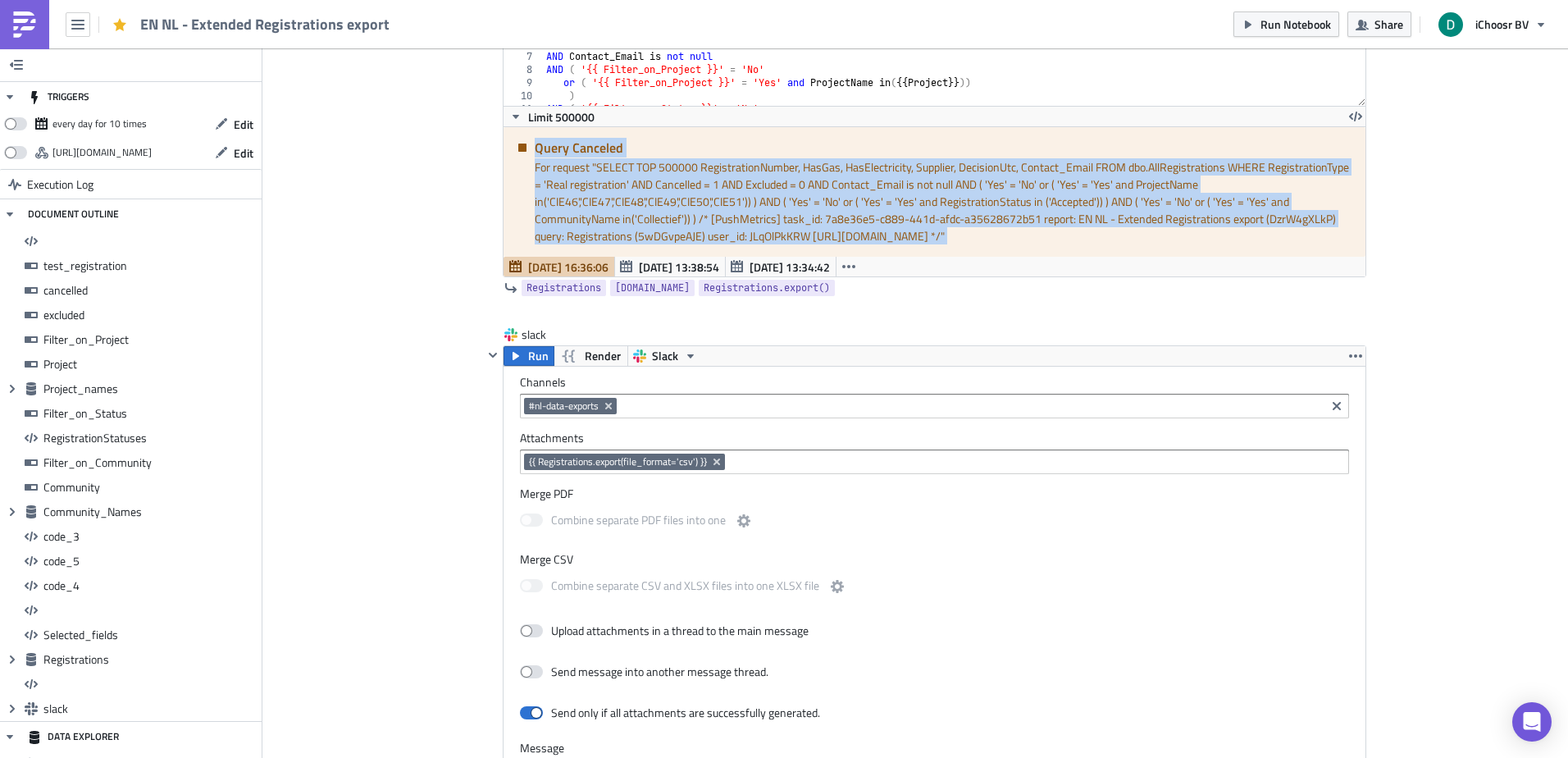
drag, startPoint x: 1038, startPoint y: 294, endPoint x: 540, endPoint y: 147, distance: 519.2
click at [540, 147] on div "Query Canceled For request " SELECT TOP 500000 RegistrationNumber, HasGas, HasE…" at bounding box center [934, 192] width 862 height 130
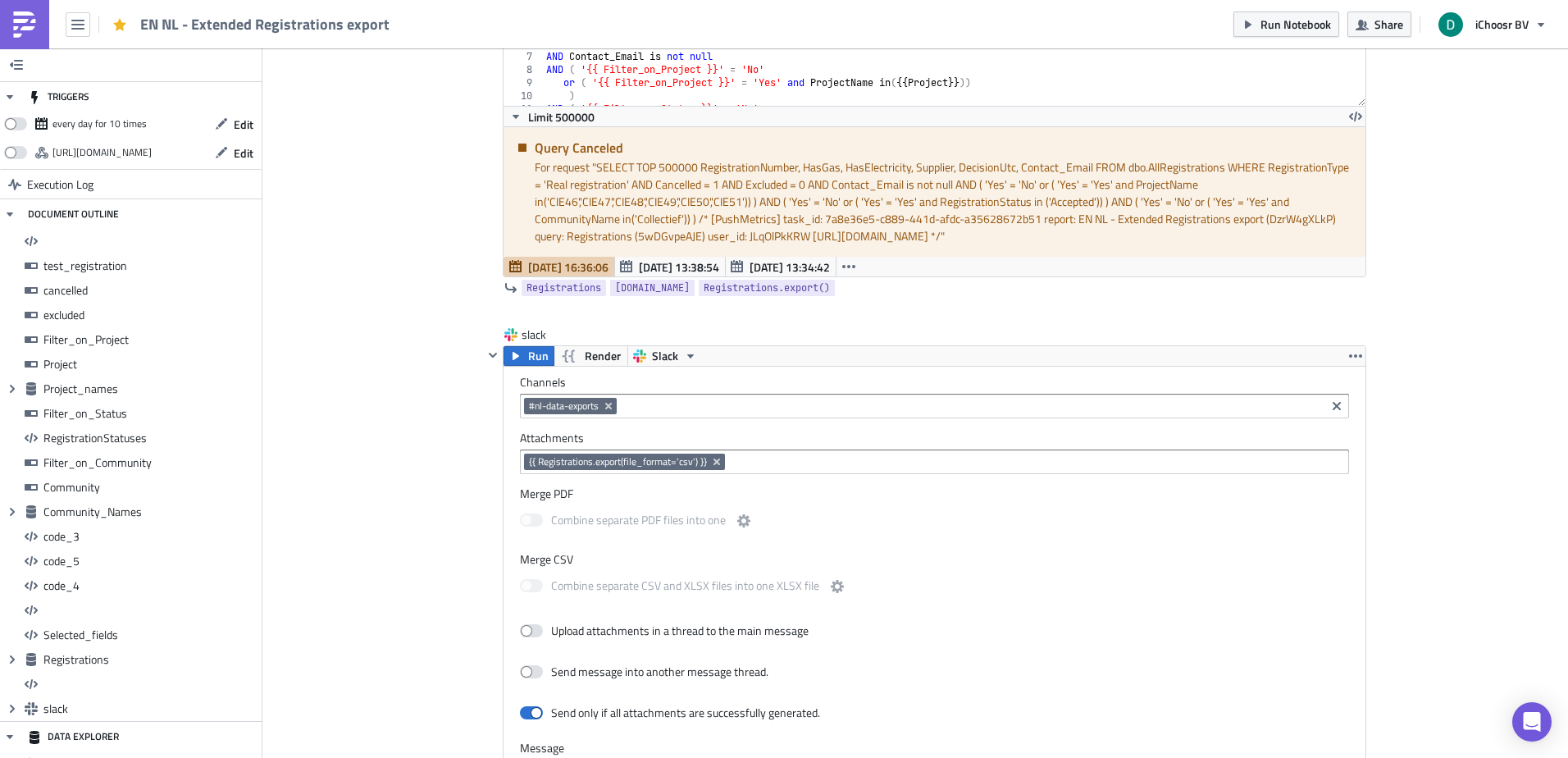
drag, startPoint x: 540, startPoint y: 147, endPoint x: 434, endPoint y: 156, distance: 106.4
click at [534, 151] on h5 "Query Canceled" at bounding box center [944, 147] width 819 height 13
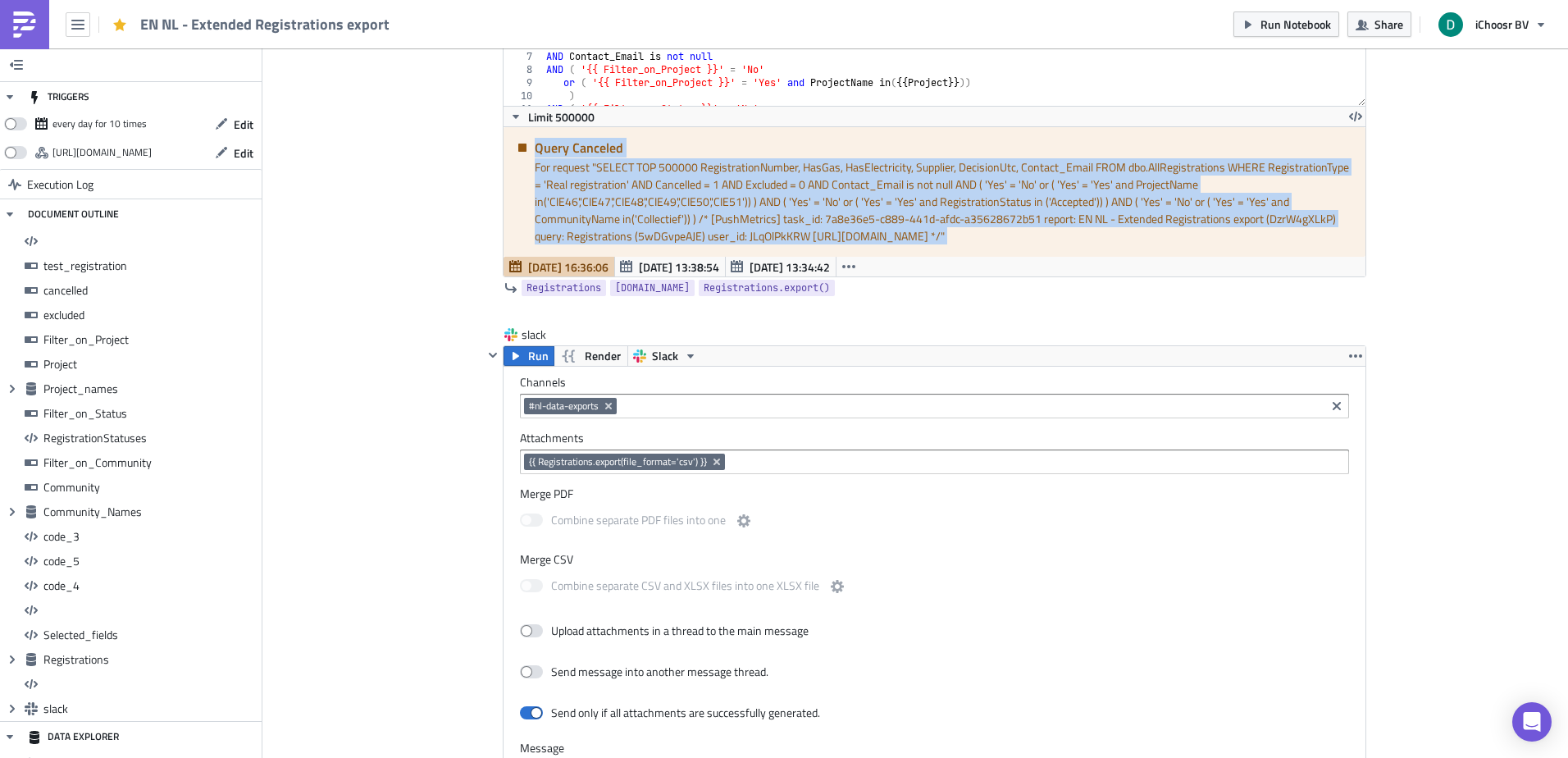
drag, startPoint x: 531, startPoint y: 151, endPoint x: 1089, endPoint y: 248, distance: 566.4
click at [1089, 248] on div "Query Canceled For request " SELECT TOP 500000 RegistrationNumber, HasGas, HasE…" at bounding box center [934, 192] width 862 height 130
click at [1084, 242] on div "For request " SELECT TOP 500000 RegistrationNumber, HasGas, HasElectricity, Sup…" at bounding box center [944, 202] width 819 height 86
drag, startPoint x: 1084, startPoint y: 242, endPoint x: 530, endPoint y: 152, distance: 561.3
click at [530, 152] on div "Query Canceled For request " SELECT TOP 500000 RegistrationNumber, HasGas, HasE…" at bounding box center [934, 192] width 862 height 130
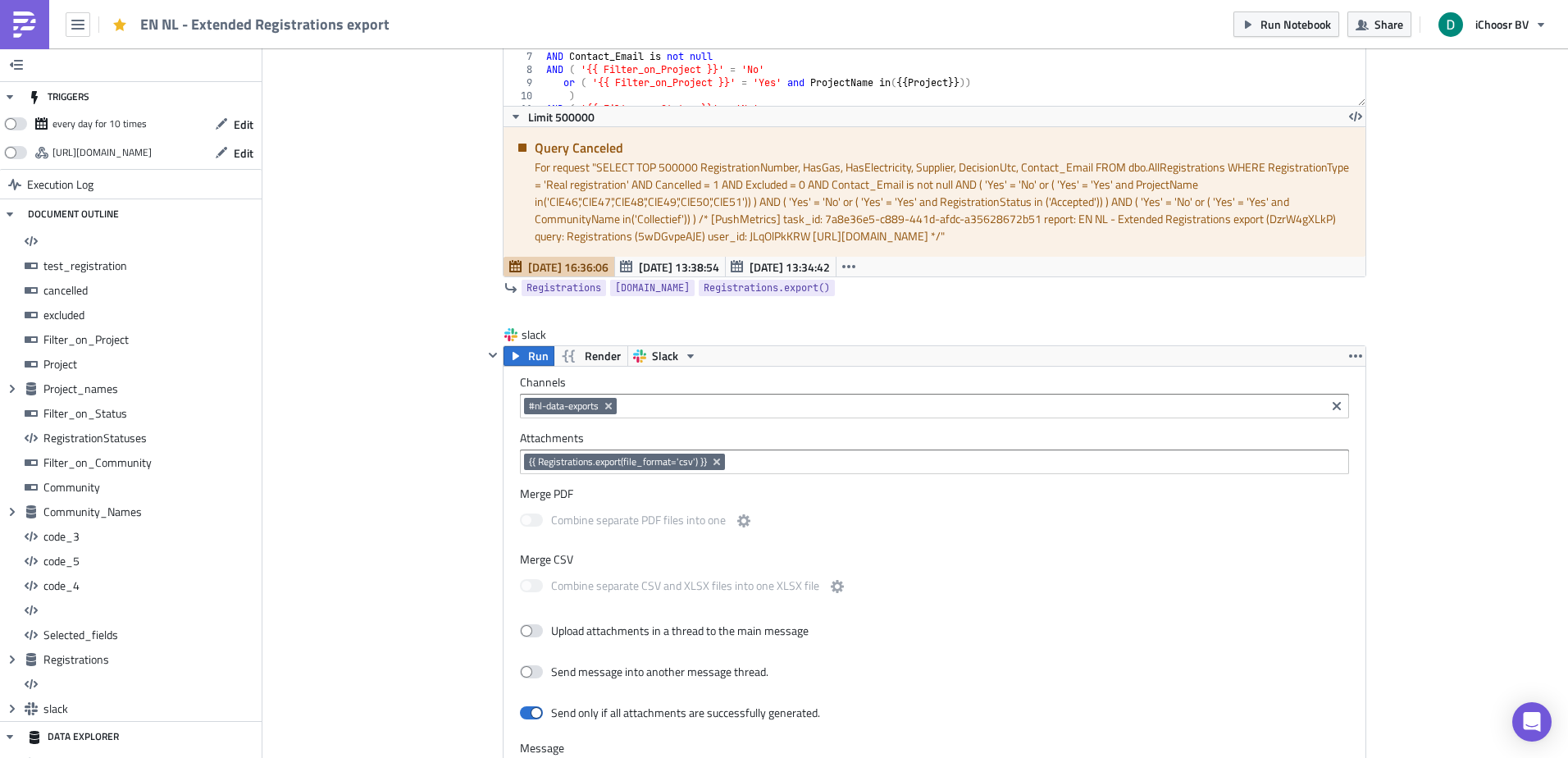
drag, startPoint x: 530, startPoint y: 152, endPoint x: 437, endPoint y: 178, distance: 96.6
drag, startPoint x: 437, startPoint y: 178, endPoint x: 921, endPoint y: 237, distance: 487.6
drag, startPoint x: 921, startPoint y: 237, endPoint x: 1084, endPoint y: 227, distance: 163.3
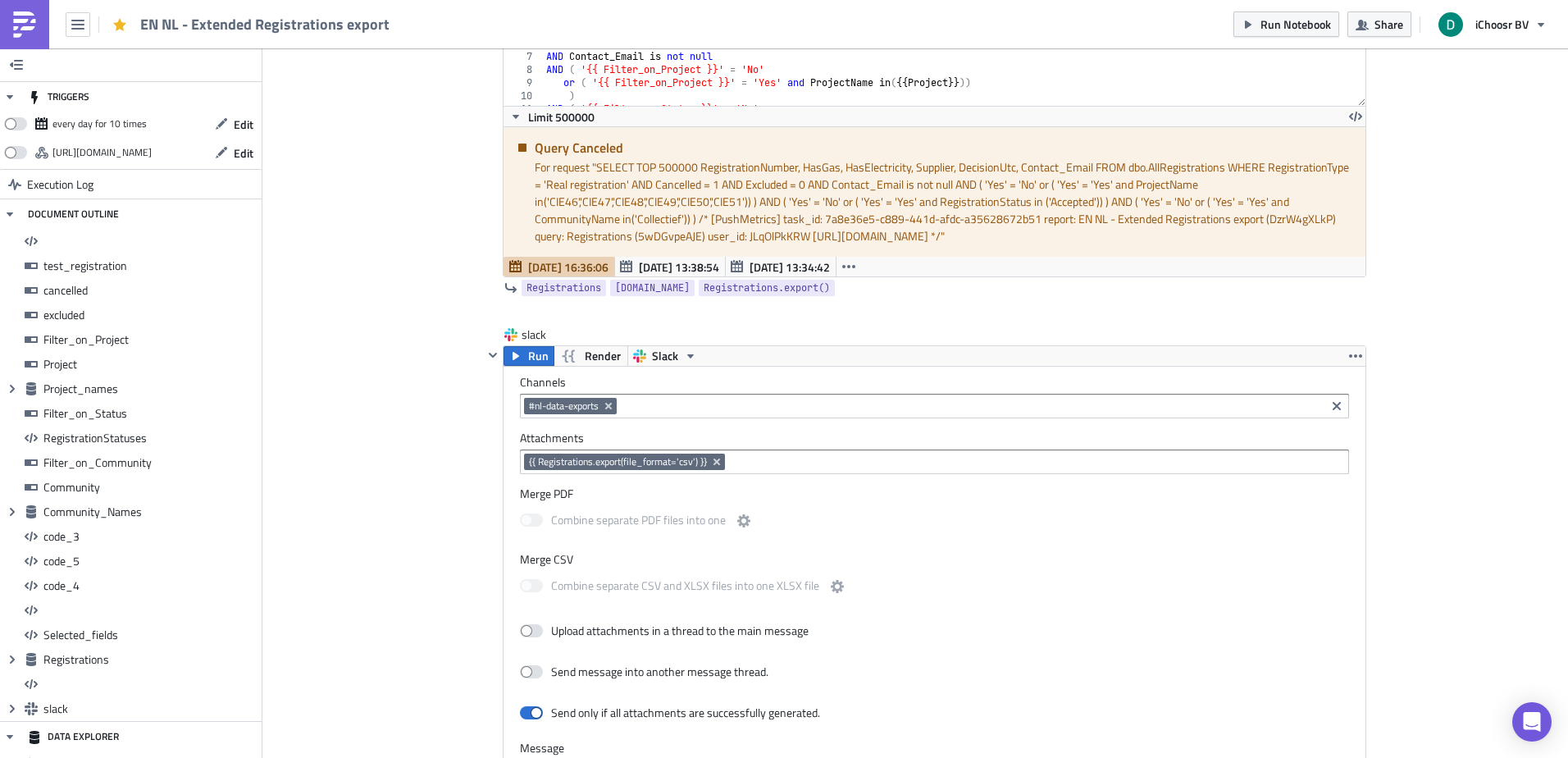
click at [1084, 227] on div "For request " SELECT TOP 500000 RegistrationNumber, HasGas, HasElectricity, Sup…" at bounding box center [944, 202] width 819 height 86
click at [1083, 226] on div "For request " SELECT TOP 500000 RegistrationNumber, HasGas, HasElectricity, Sup…" at bounding box center [944, 202] width 819 height 86
click at [820, 199] on div "For request " SELECT TOP 500000 RegistrationNumber, HasGas, HasElectricity, Sup…" at bounding box center [944, 202] width 819 height 86
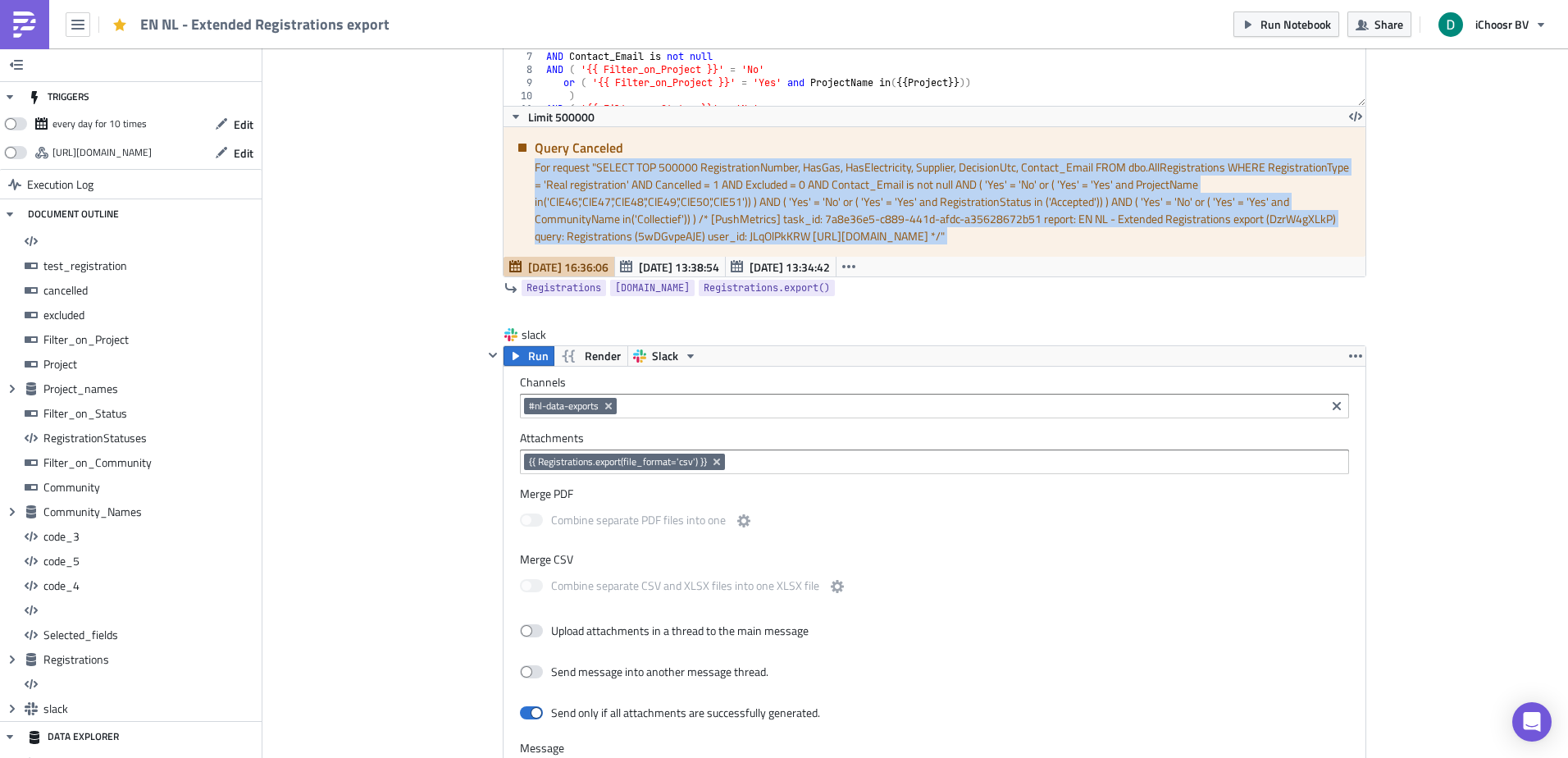
click at [820, 199] on div "For request " SELECT TOP 500000 RegistrationNumber, HasGas, HasElectricity, Sup…" at bounding box center [944, 202] width 819 height 86
drag, startPoint x: 820, startPoint y: 199, endPoint x: 512, endPoint y: 149, distance: 312.0
click at [512, 149] on div "Query Canceled For request " SELECT TOP 500000 RegistrationNumber, HasGas, HasE…" at bounding box center [934, 192] width 862 height 130
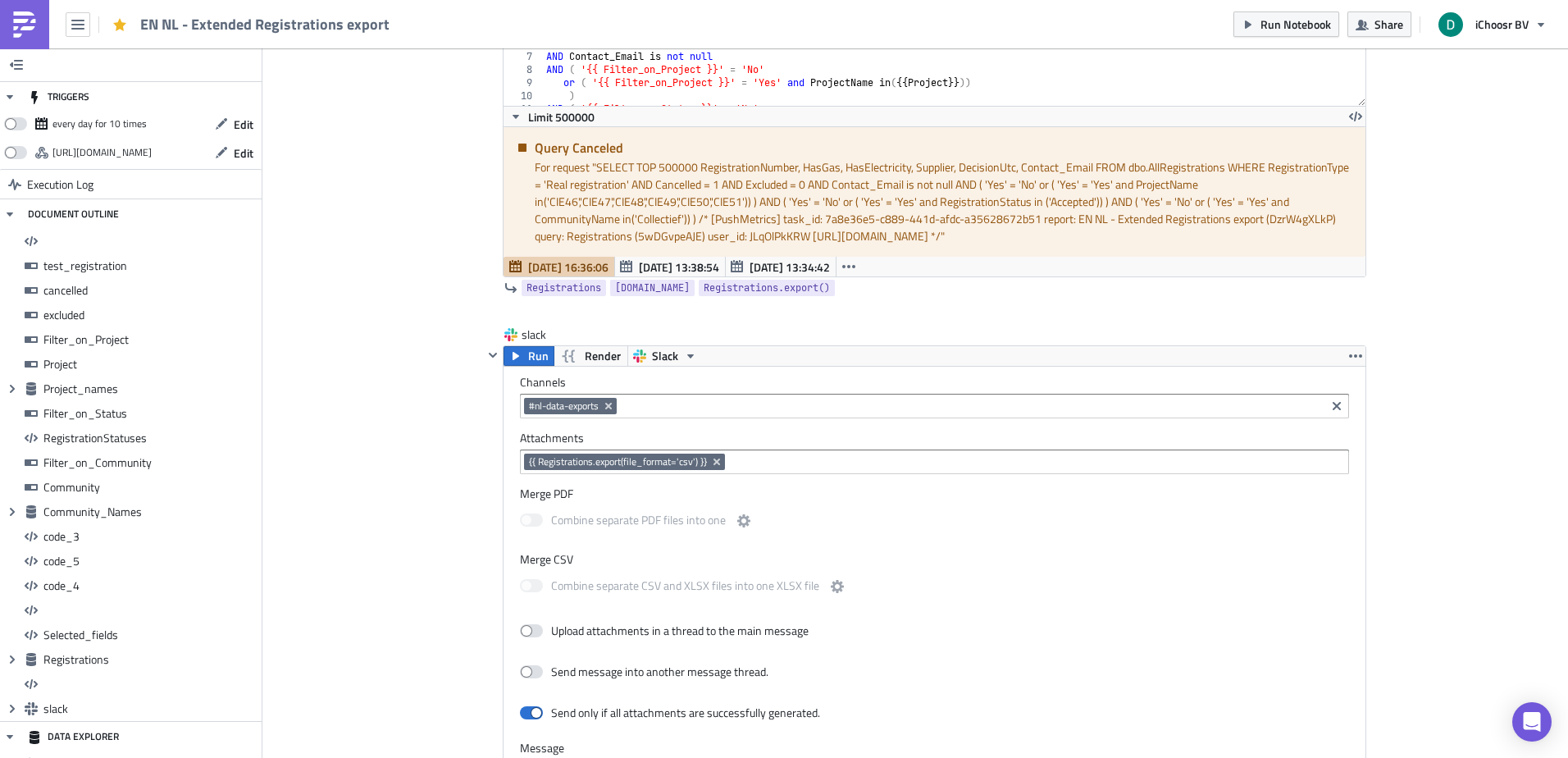
drag, startPoint x: 512, startPoint y: 149, endPoint x: 438, endPoint y: 165, distance: 75.7
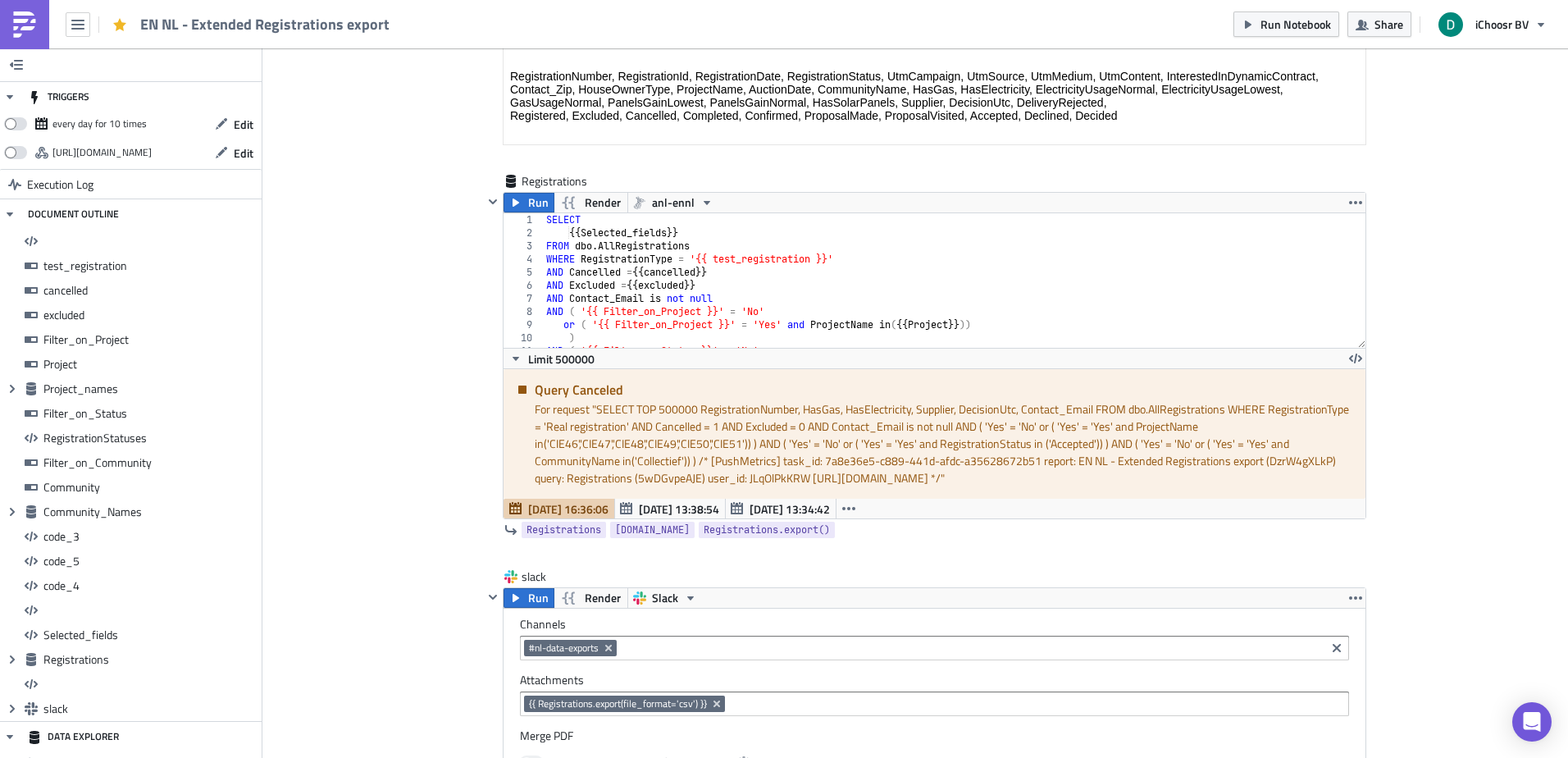
scroll to position [12834, 0]
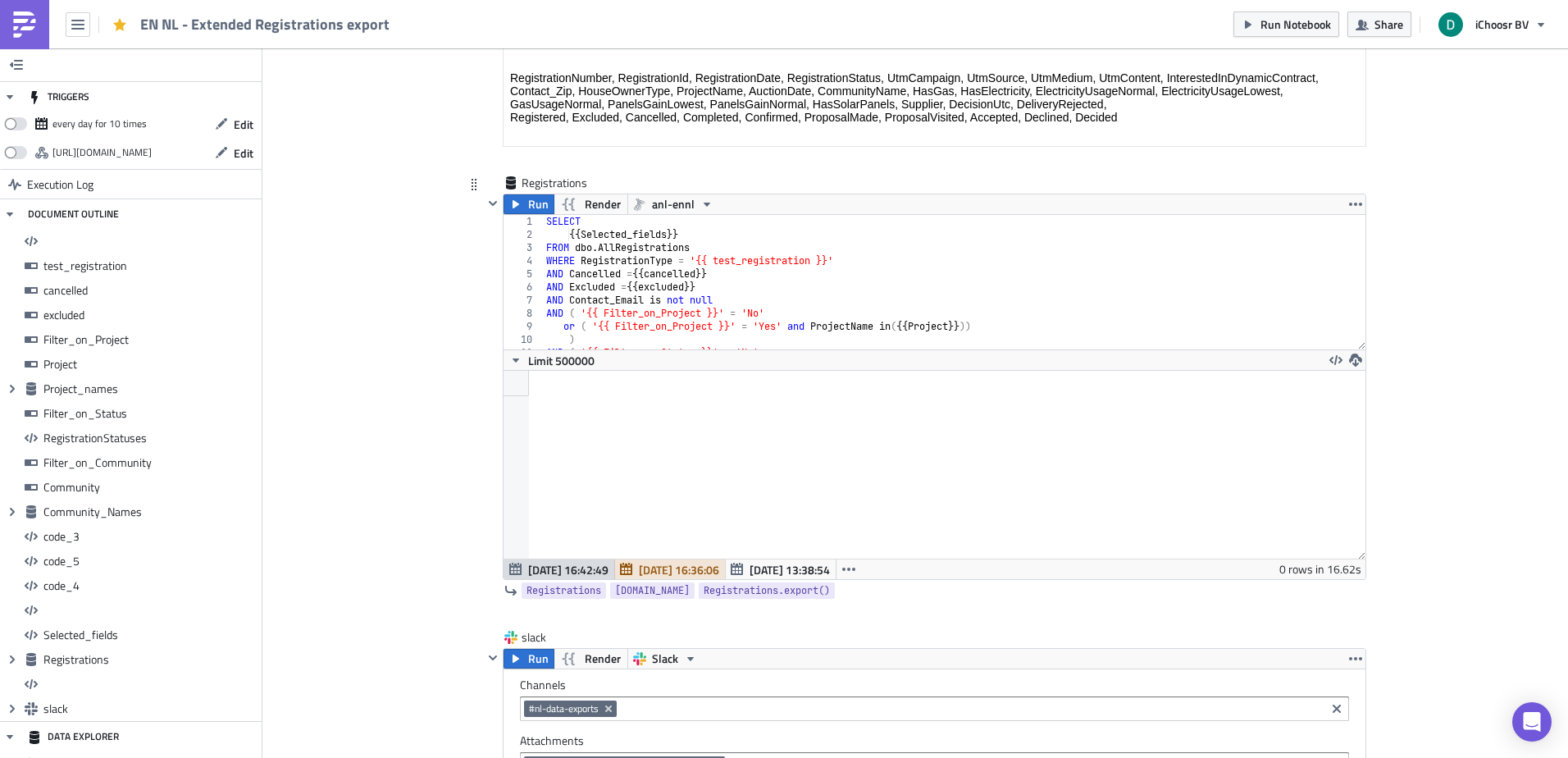
click at [674, 565] on span "[DATE] 16:36:06" at bounding box center [679, 569] width 81 height 17
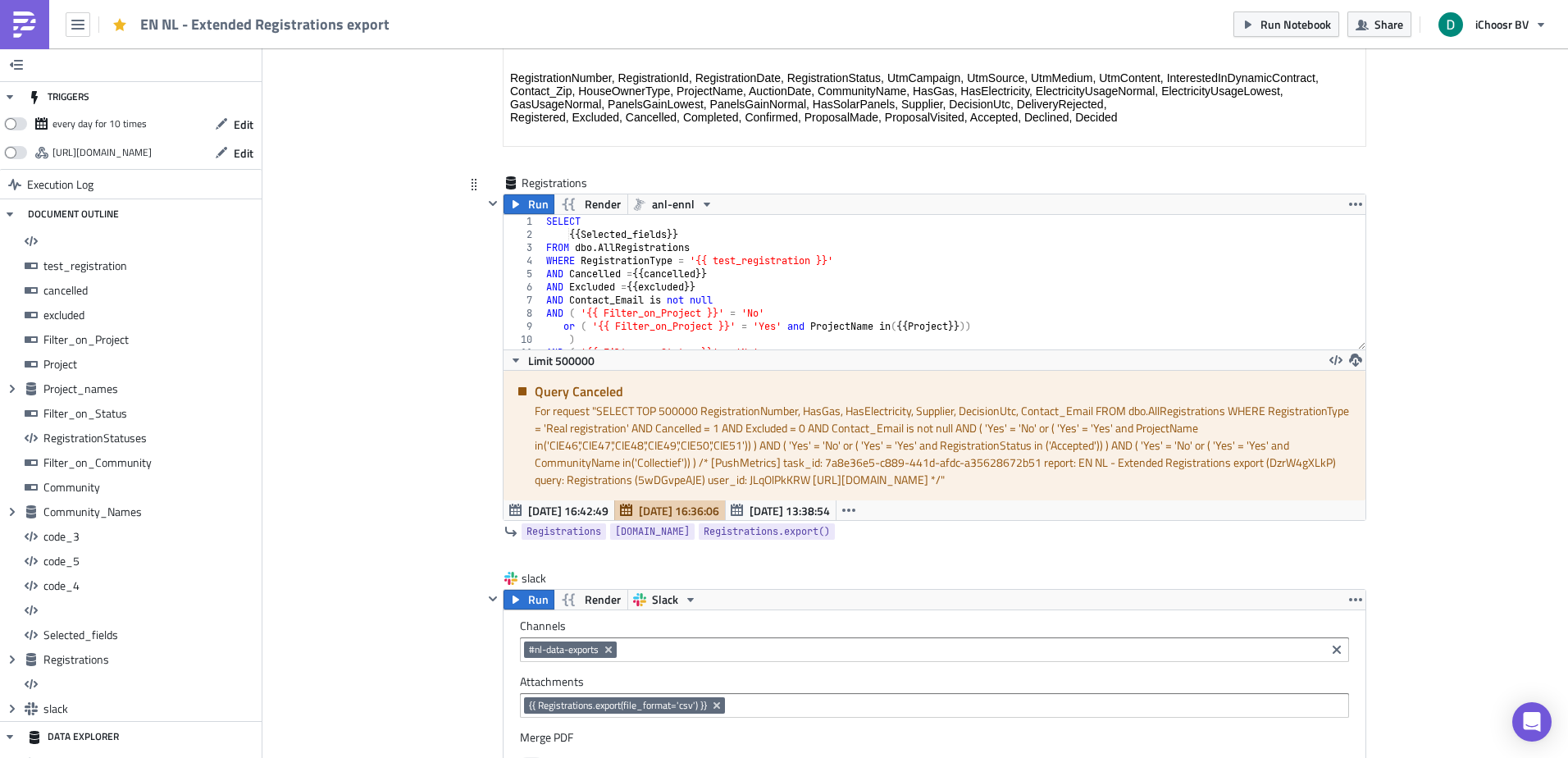
click at [579, 499] on div "Query Canceled For request " SELECT TOP 500000 RegistrationNumber, HasGas, HasE…" at bounding box center [934, 436] width 862 height 130
click at [579, 510] on span "[DATE] 16:42:49" at bounding box center [568, 510] width 81 height 17
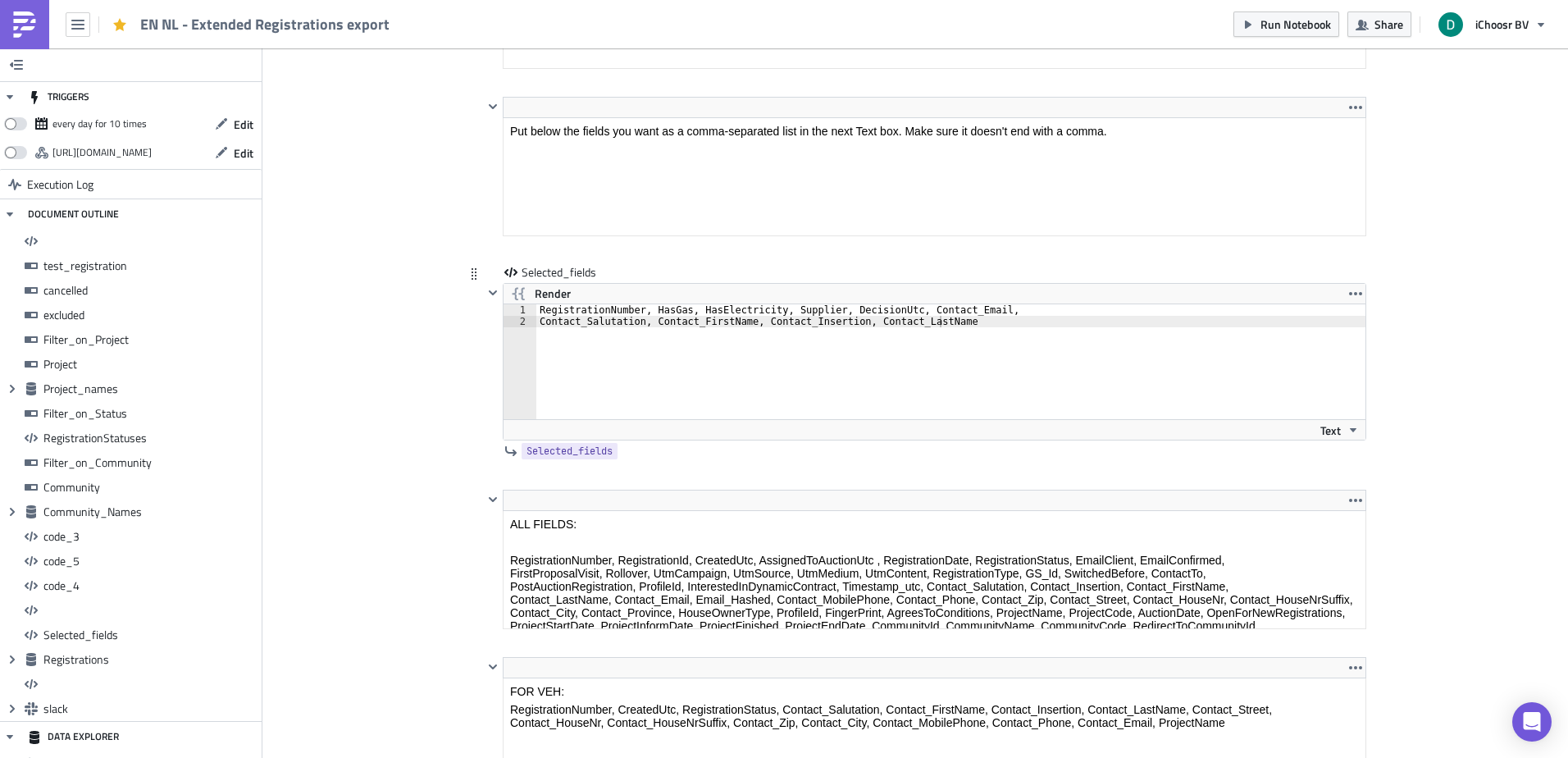
click at [980, 316] on div "RegistrationNumber, HasGas, HasElectricity, Supplier, DecisionUtc, Contact_Emai…" at bounding box center [960, 373] width 848 height 138
click at [963, 336] on div "RegistrationNumber, HasGas, HasElectricity, Supplier, DecisionUtc, Contact_Emai…" at bounding box center [960, 373] width 848 height 138
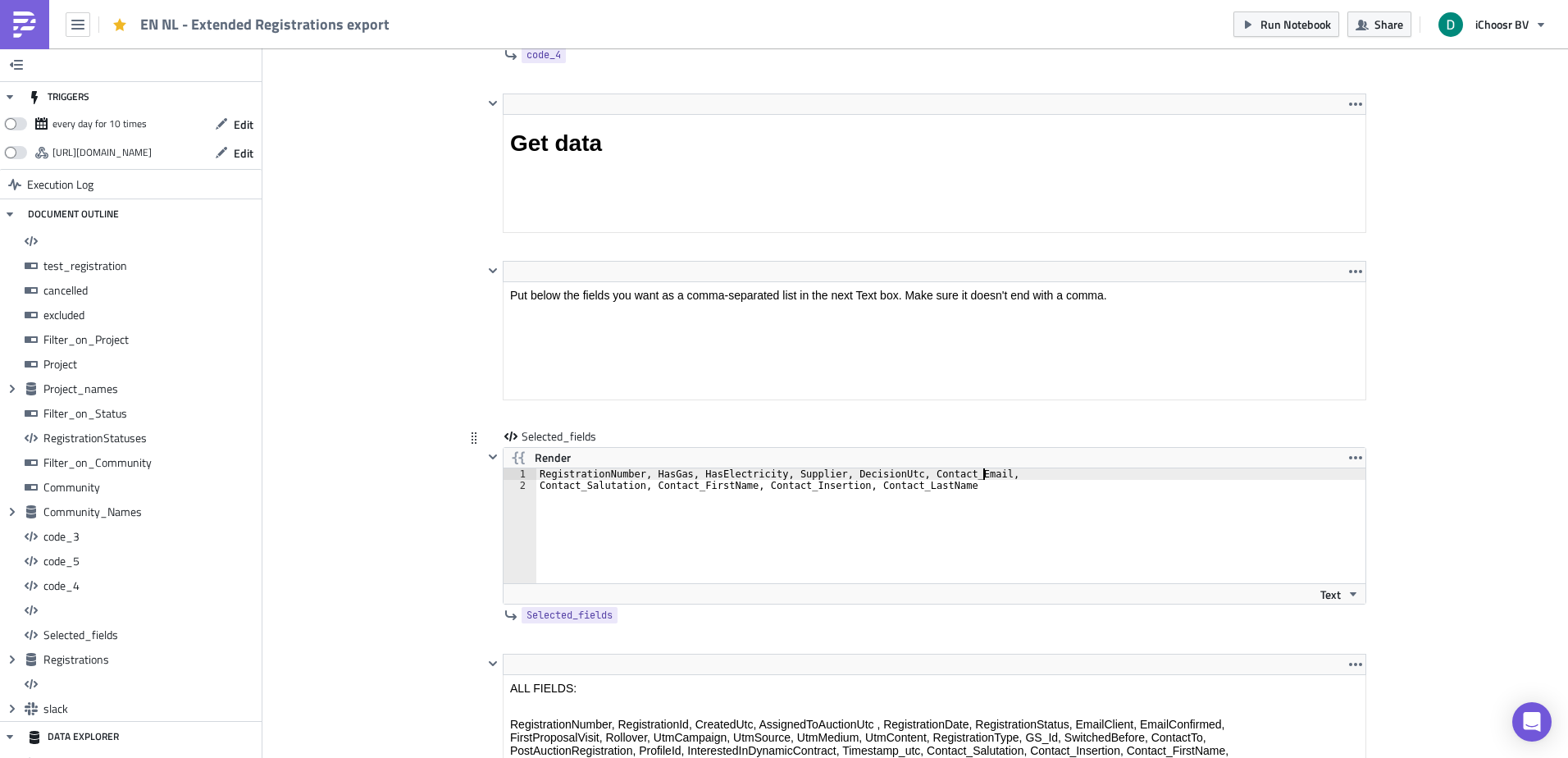
click at [992, 475] on div "RegistrationNumber, HasGas, HasElectricity, Supplier, DecisionUtc, Contact_Emai…" at bounding box center [960, 537] width 848 height 138
type textarea "RegistrationNumber, HasGas, HasElectricity, Supplier, DecisionUtc, Contact_Emai…"
click at [1294, 21] on span "Run Notebook" at bounding box center [1295, 24] width 70 height 17
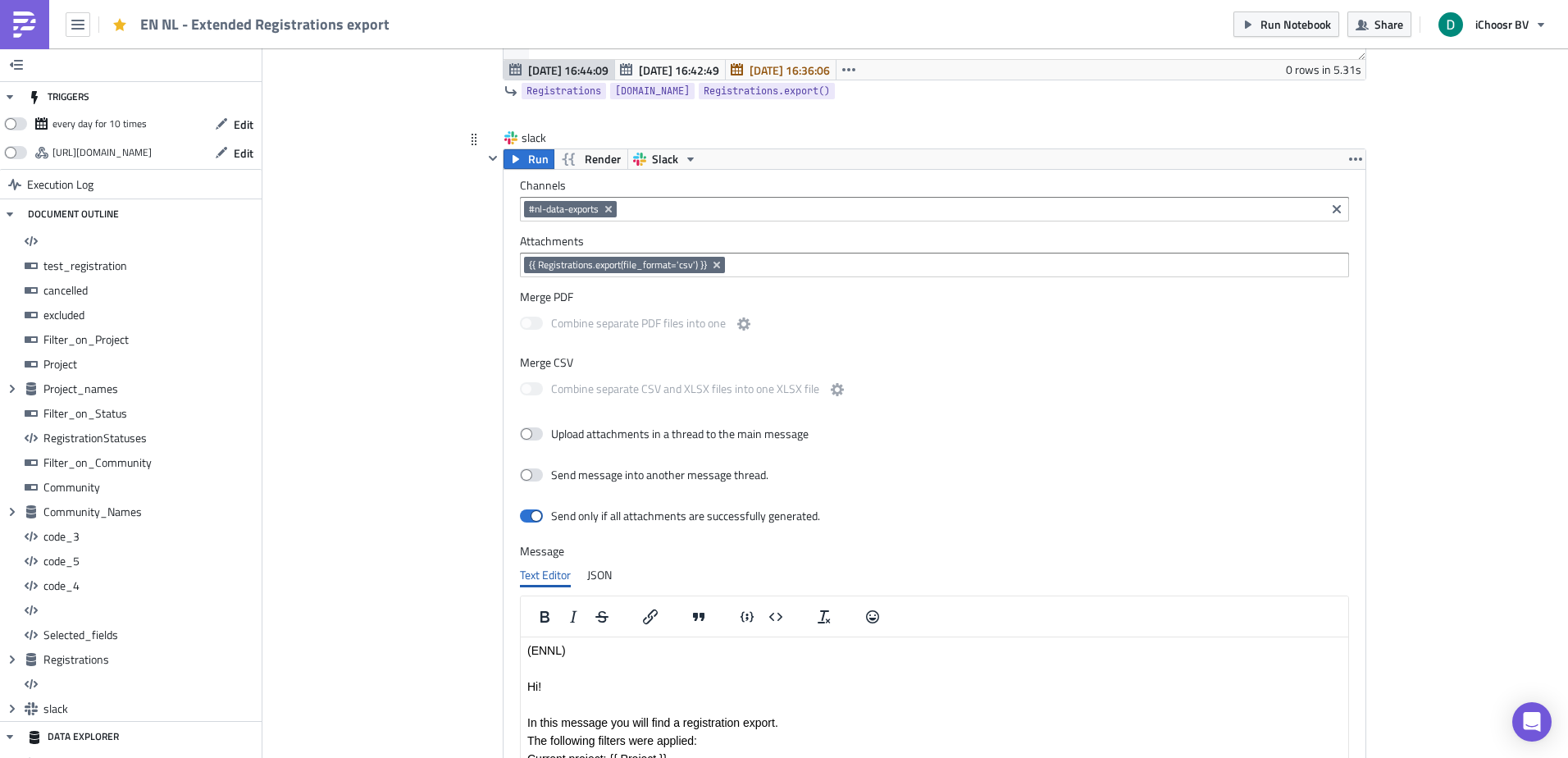
click at [631, 270] on span "{{ Registrations.export(file_format='csv') }}" at bounding box center [618, 265] width 178 height 13
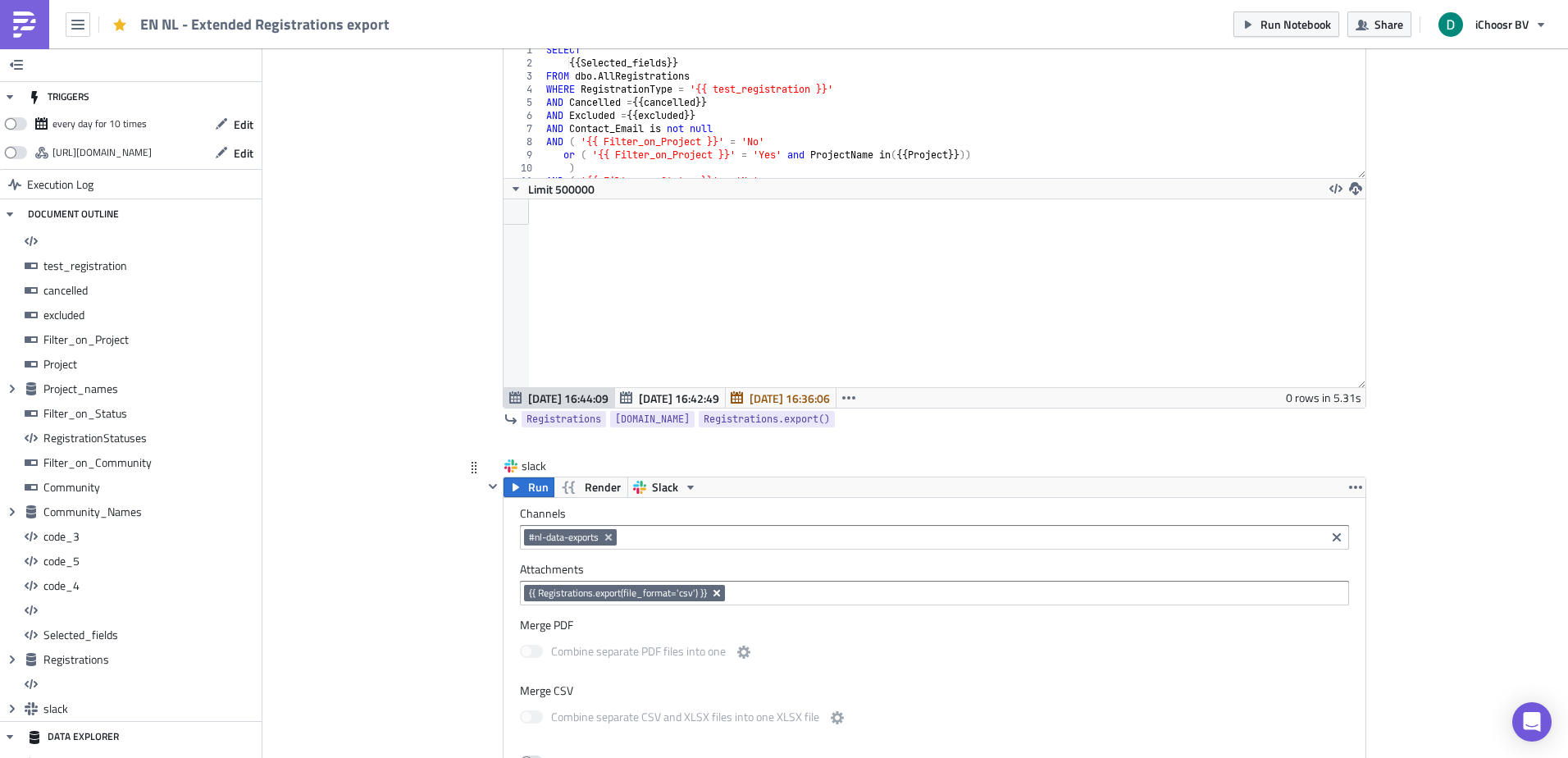
click at [714, 595] on icon "Remove Tag" at bounding box center [716, 593] width 13 height 13
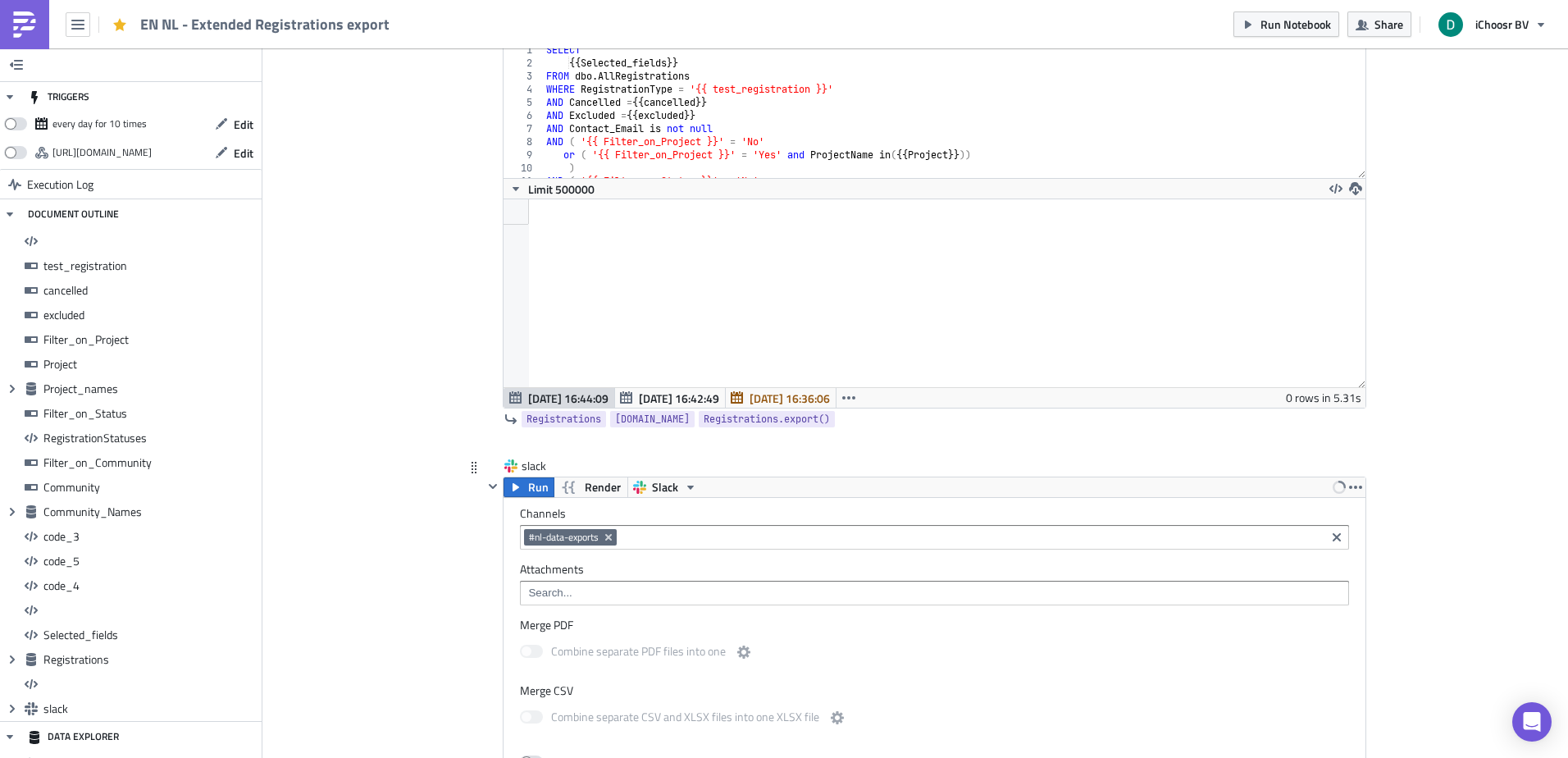
click at [557, 600] on input at bounding box center [933, 593] width 819 height 16
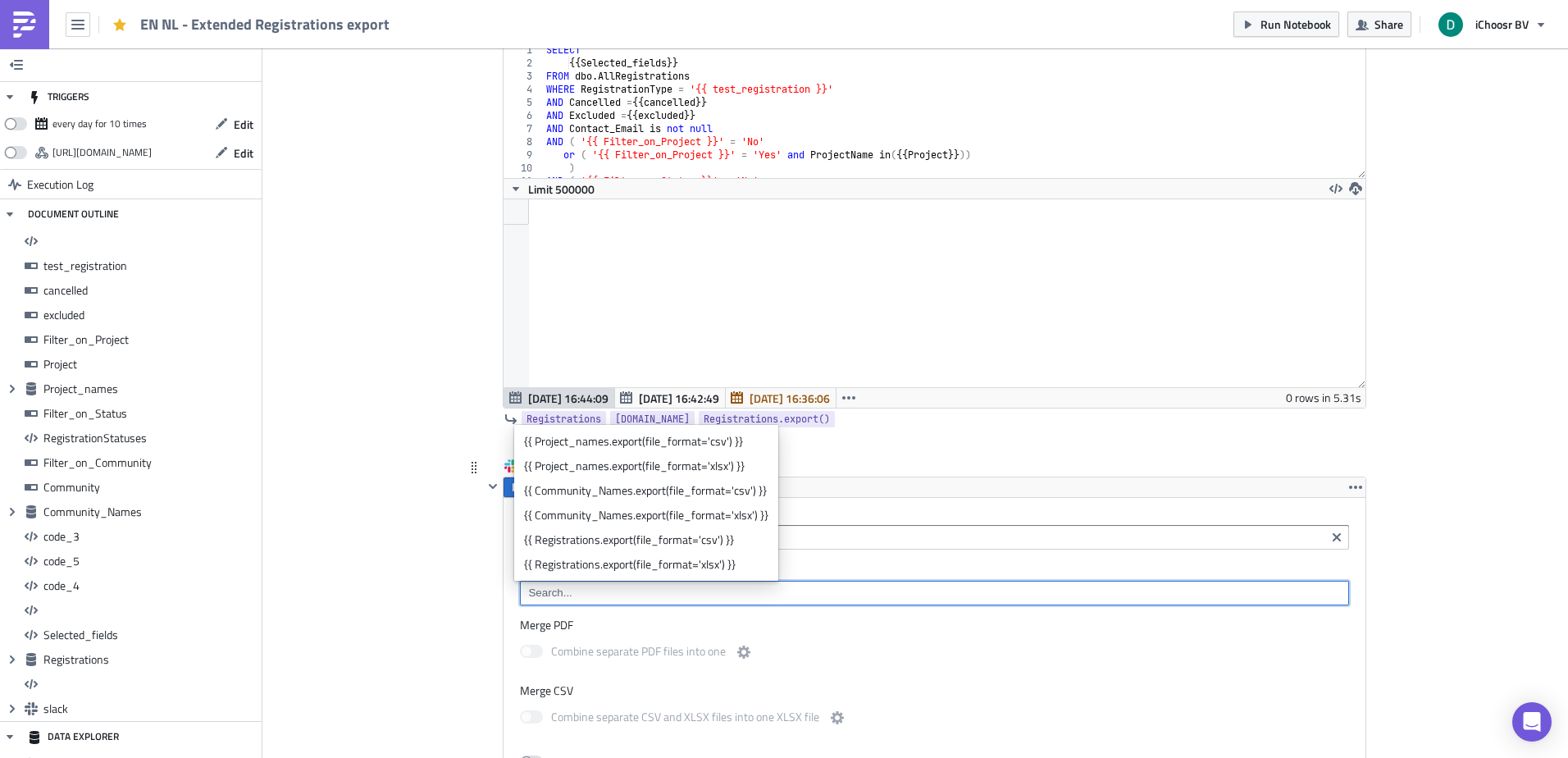
click at [624, 559] on div "{{ Registrations.export(file_format='xlsx') }}" at bounding box center [646, 564] width 244 height 16
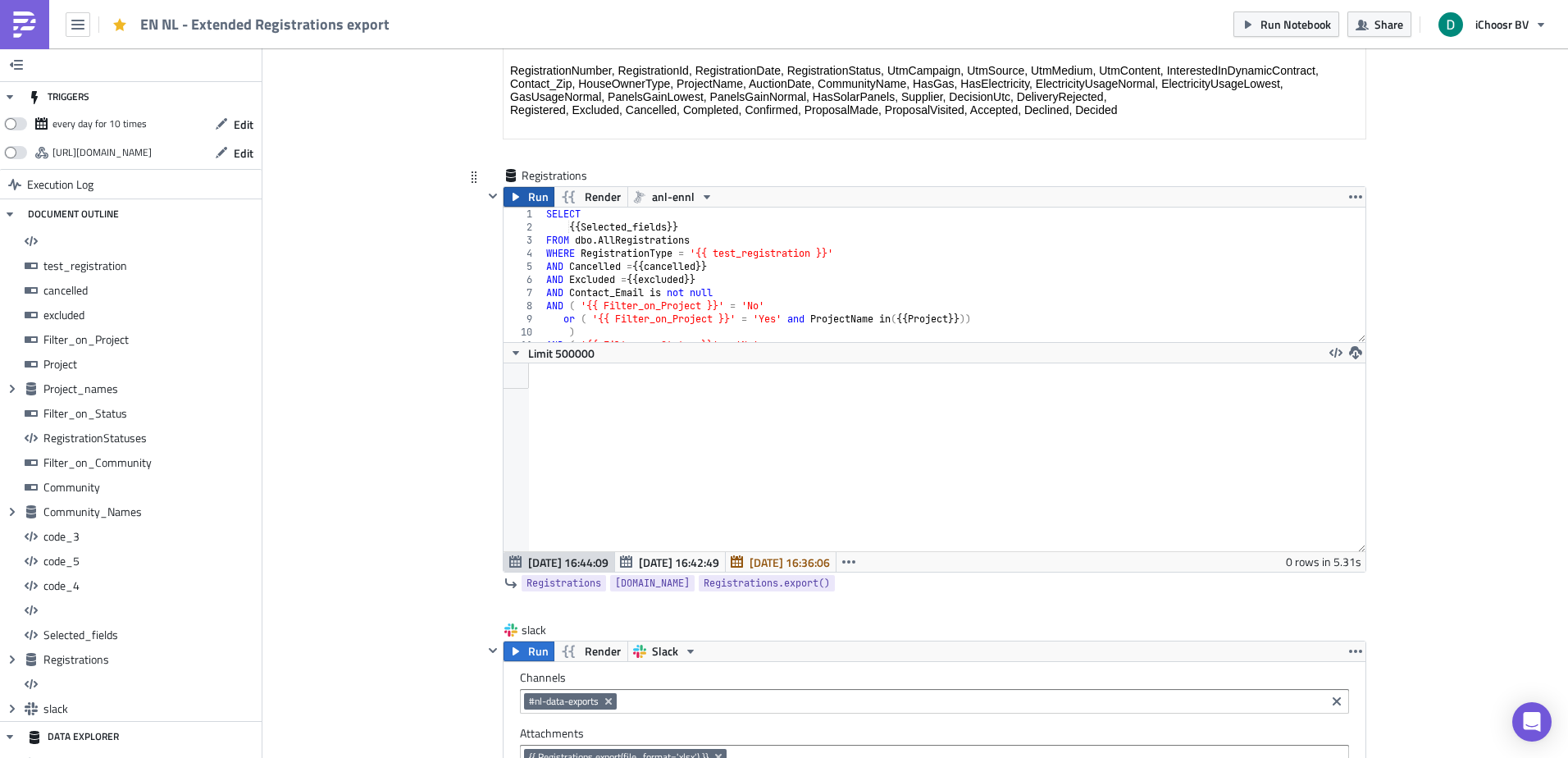
click at [531, 203] on span "Run" at bounding box center [538, 196] width 21 height 20
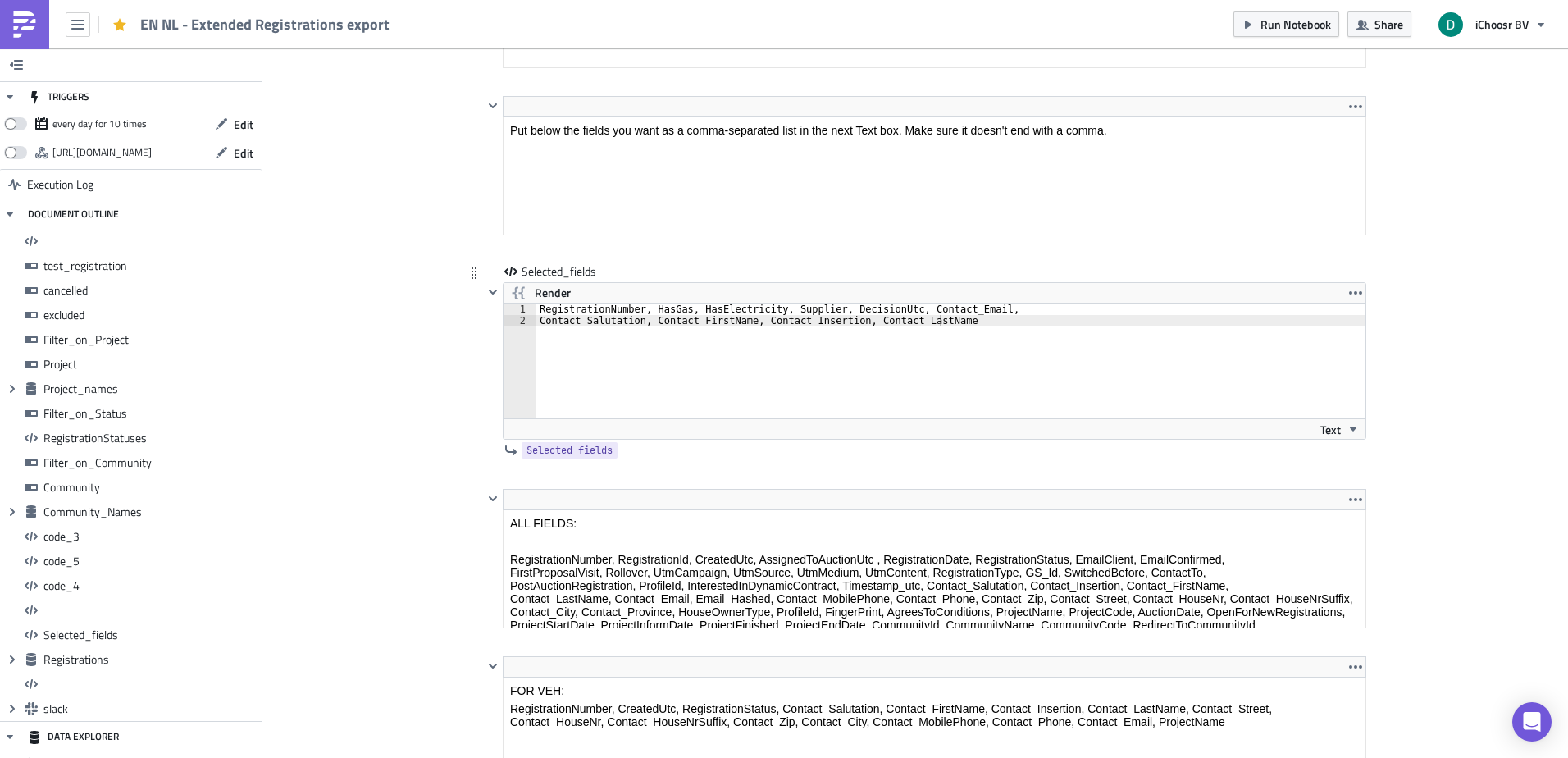
click at [536, 320] on div "RegistrationNumber, HasGas, HasElectricity, Supplier, DecisionUtc, Contact_Emai…" at bounding box center [960, 372] width 848 height 138
type textarea "RegistrationNumber, HasGas, HasElectricity, Supplier, DecisionUtc, Contact_Emai…"
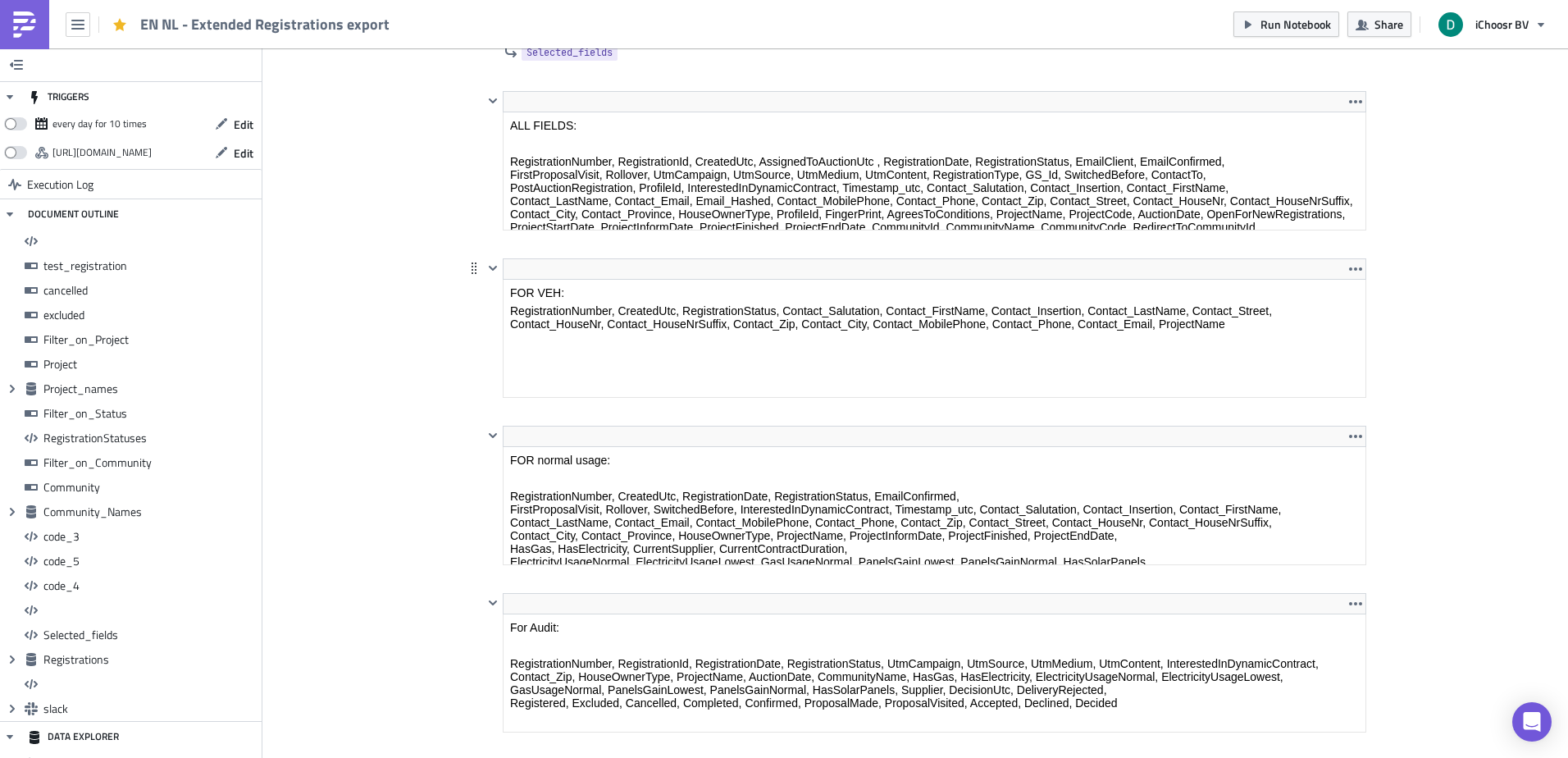
click at [558, 280] on html "FOR VEH: RegistrationNumber, CreatedUtc, RegistrationStatus, Contact_Salutation…" at bounding box center [934, 308] width 862 height 57
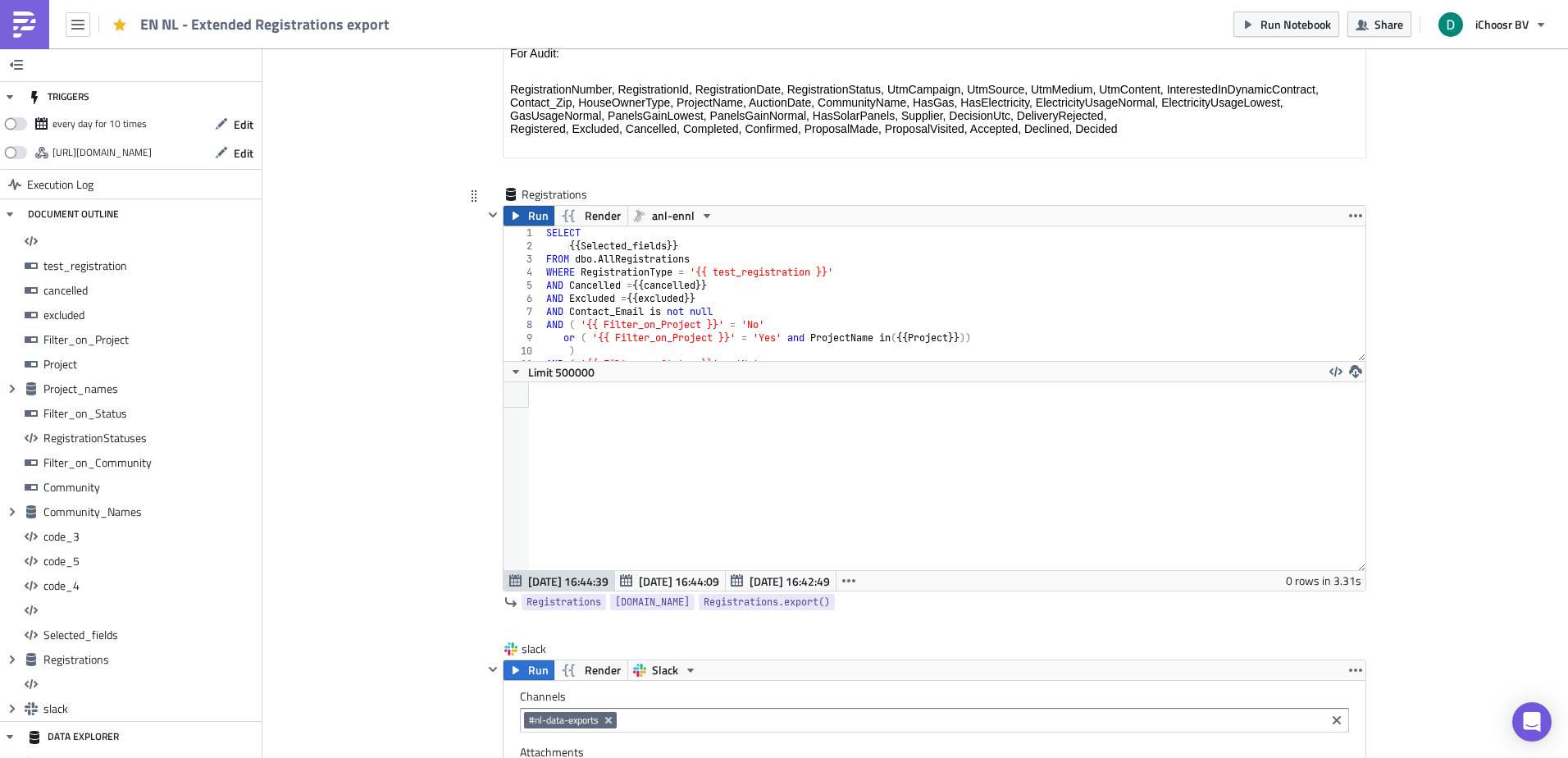
click at [510, 222] on icon "button" at bounding box center [515, 216] width 13 height 13
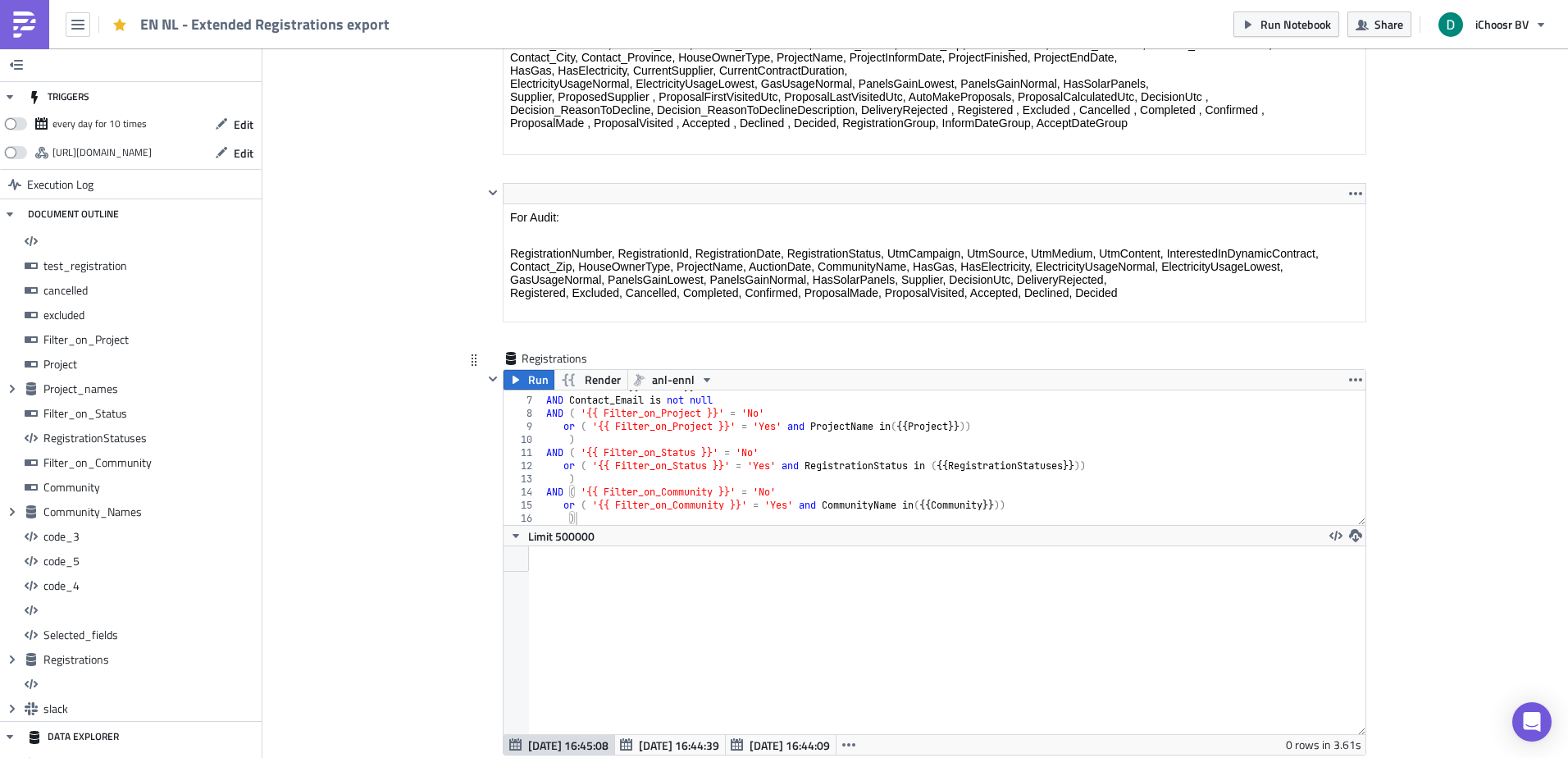
scroll to position [75, 0]
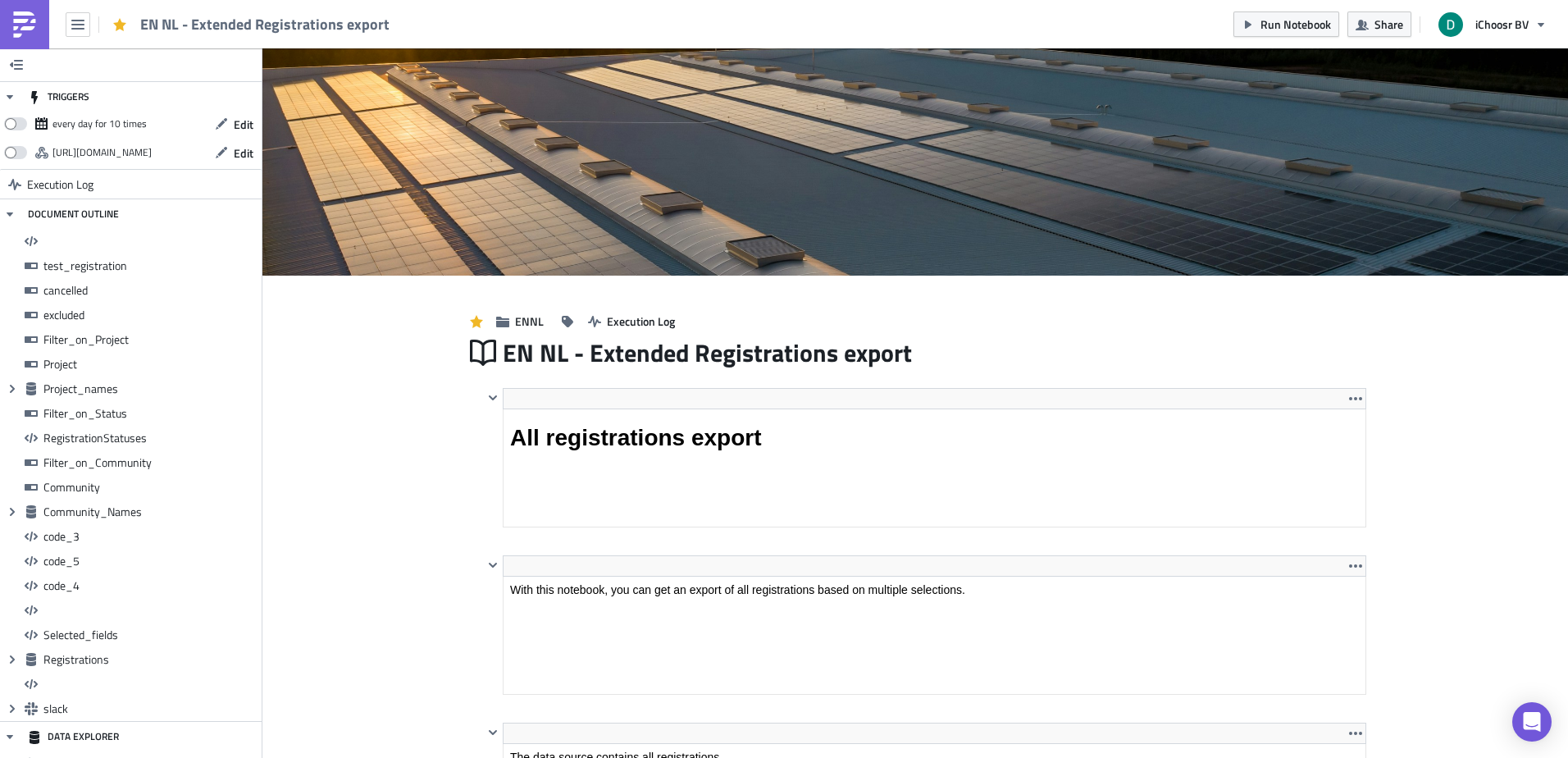
scroll to position [188, 861]
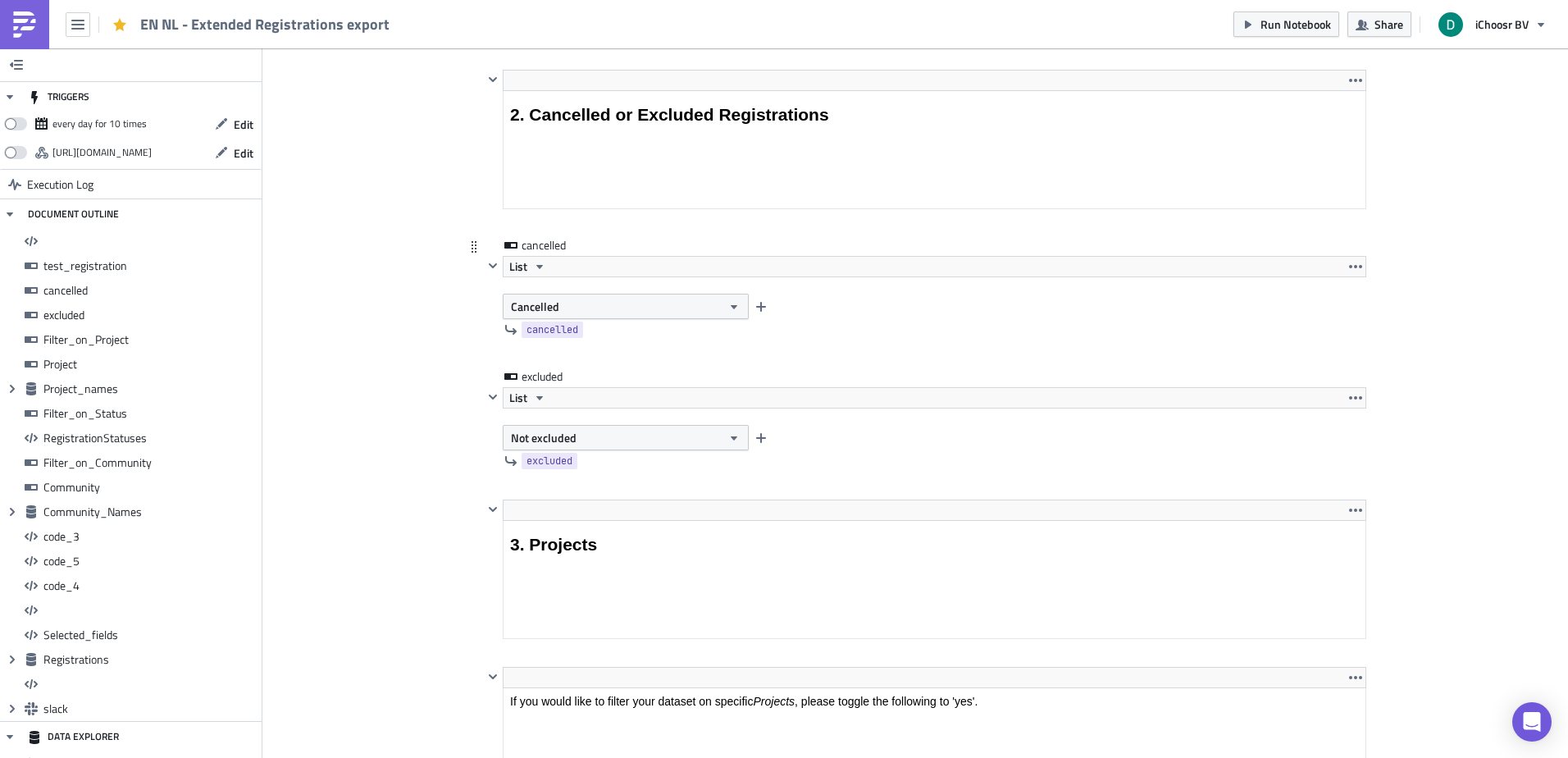
click at [623, 320] on div "cancelled" at bounding box center [924, 330] width 884 height 22
click at [619, 308] on button "Cancelled" at bounding box center [625, 306] width 246 height 25
click at [560, 354] on div "Not cancelled" at bounding box center [575, 360] width 136 height 16
click at [592, 437] on button "Not excluded" at bounding box center [625, 437] width 246 height 25
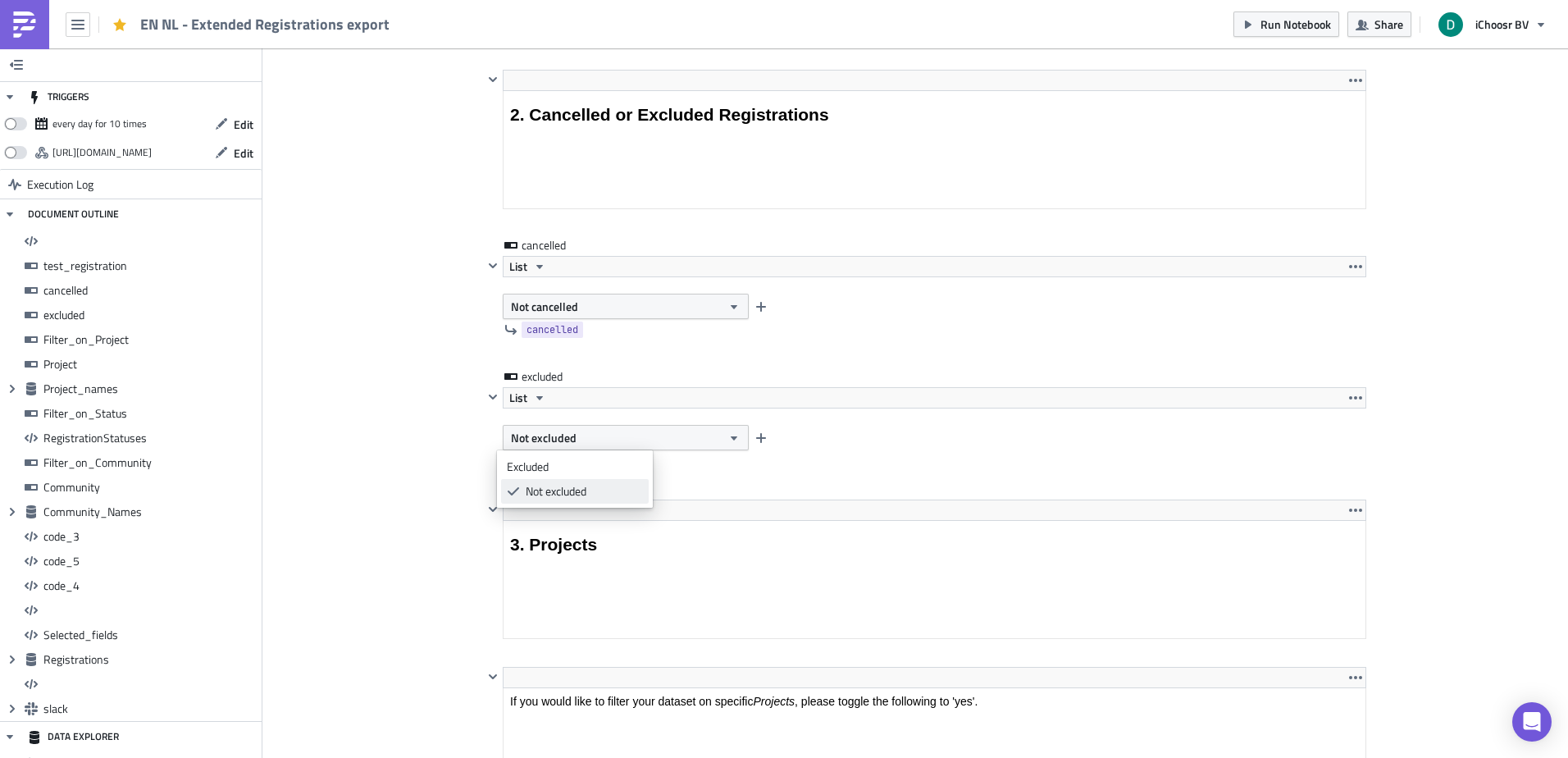
click at [527, 484] on div "Not excluded" at bounding box center [584, 490] width 117 height 16
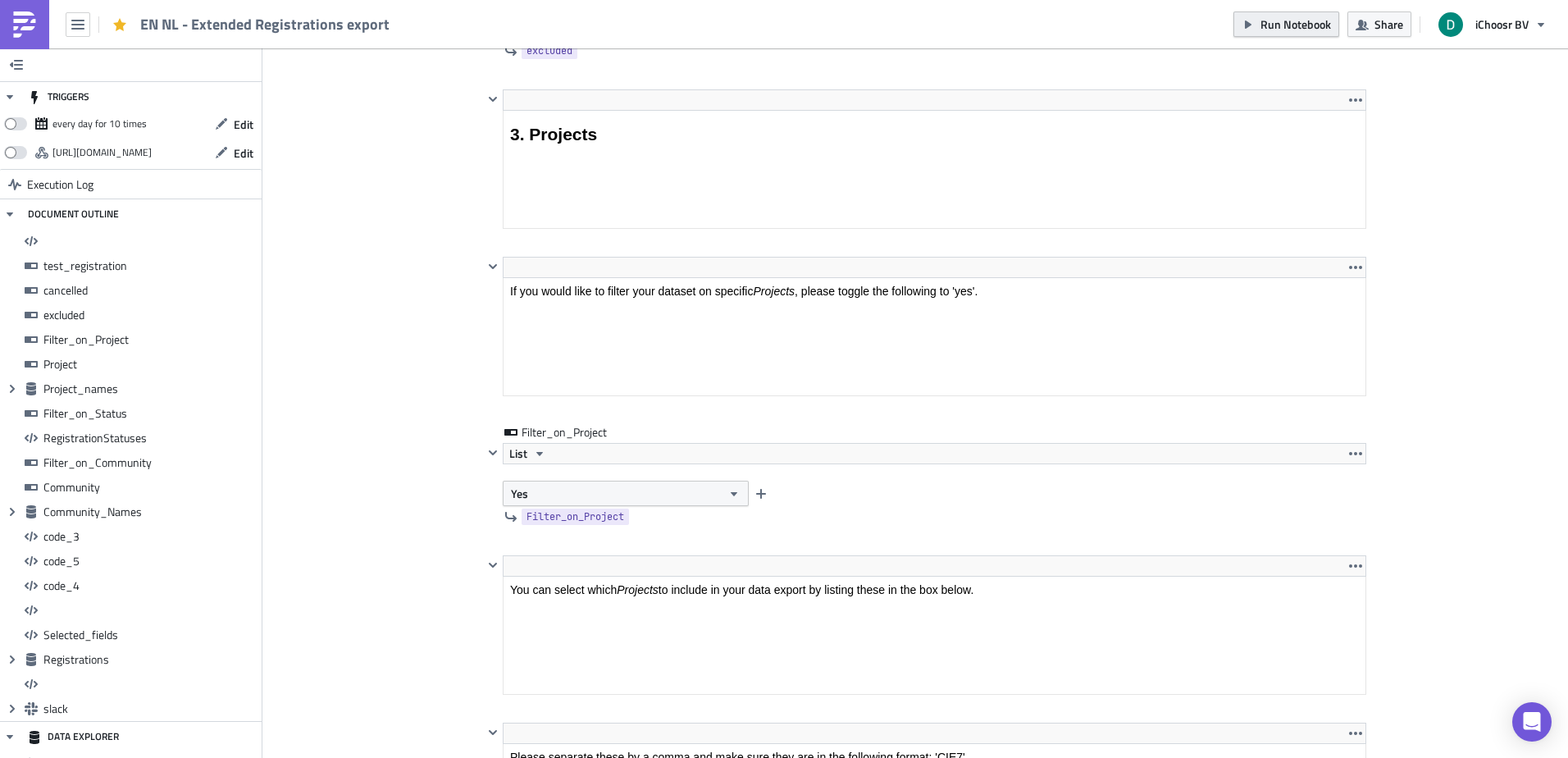
click at [1293, 26] on span "Run Notebook" at bounding box center [1295, 24] width 70 height 17
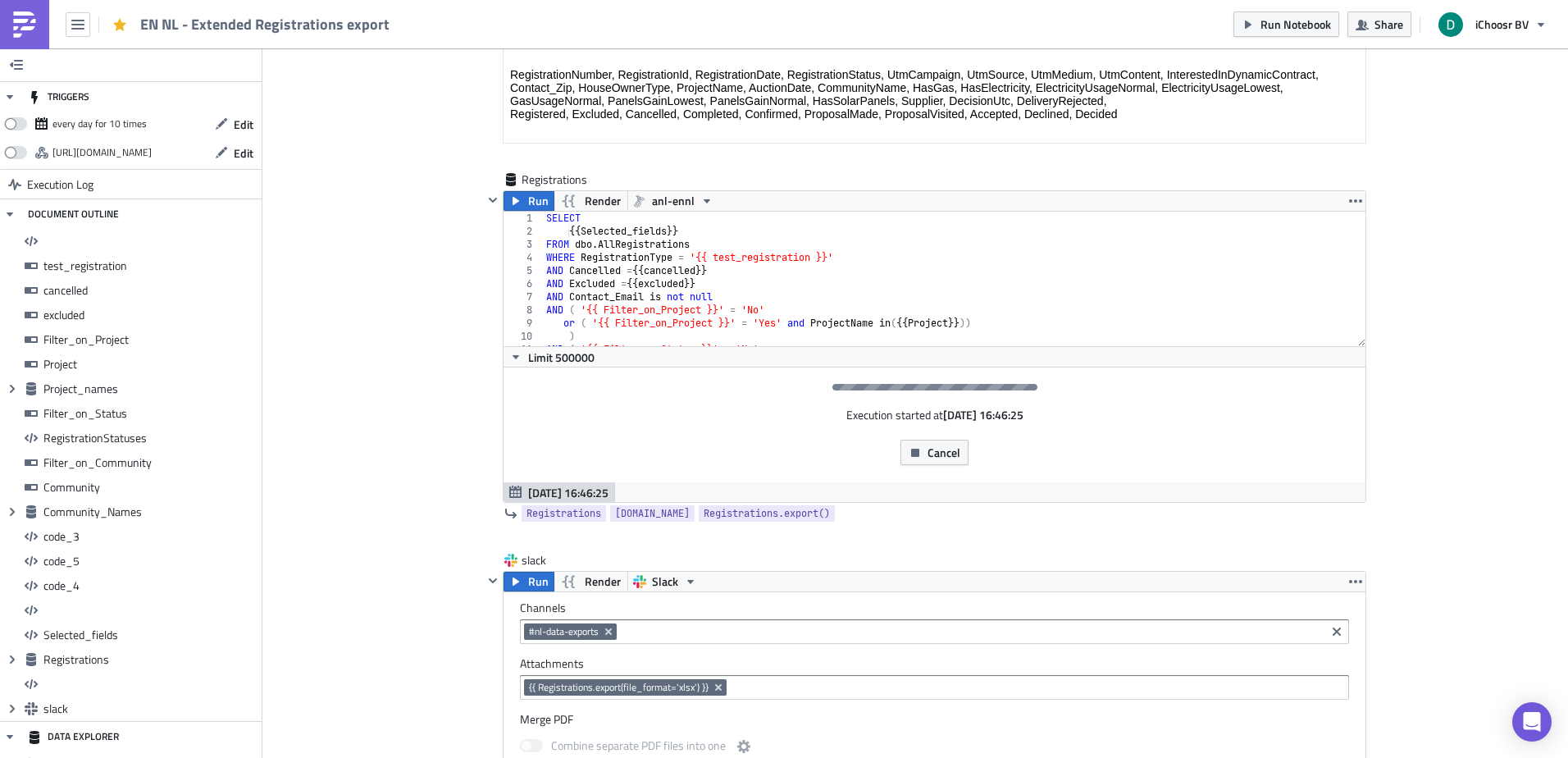
drag, startPoint x: 1284, startPoint y: 50, endPoint x: 825, endPoint y: 132, distance: 466.3
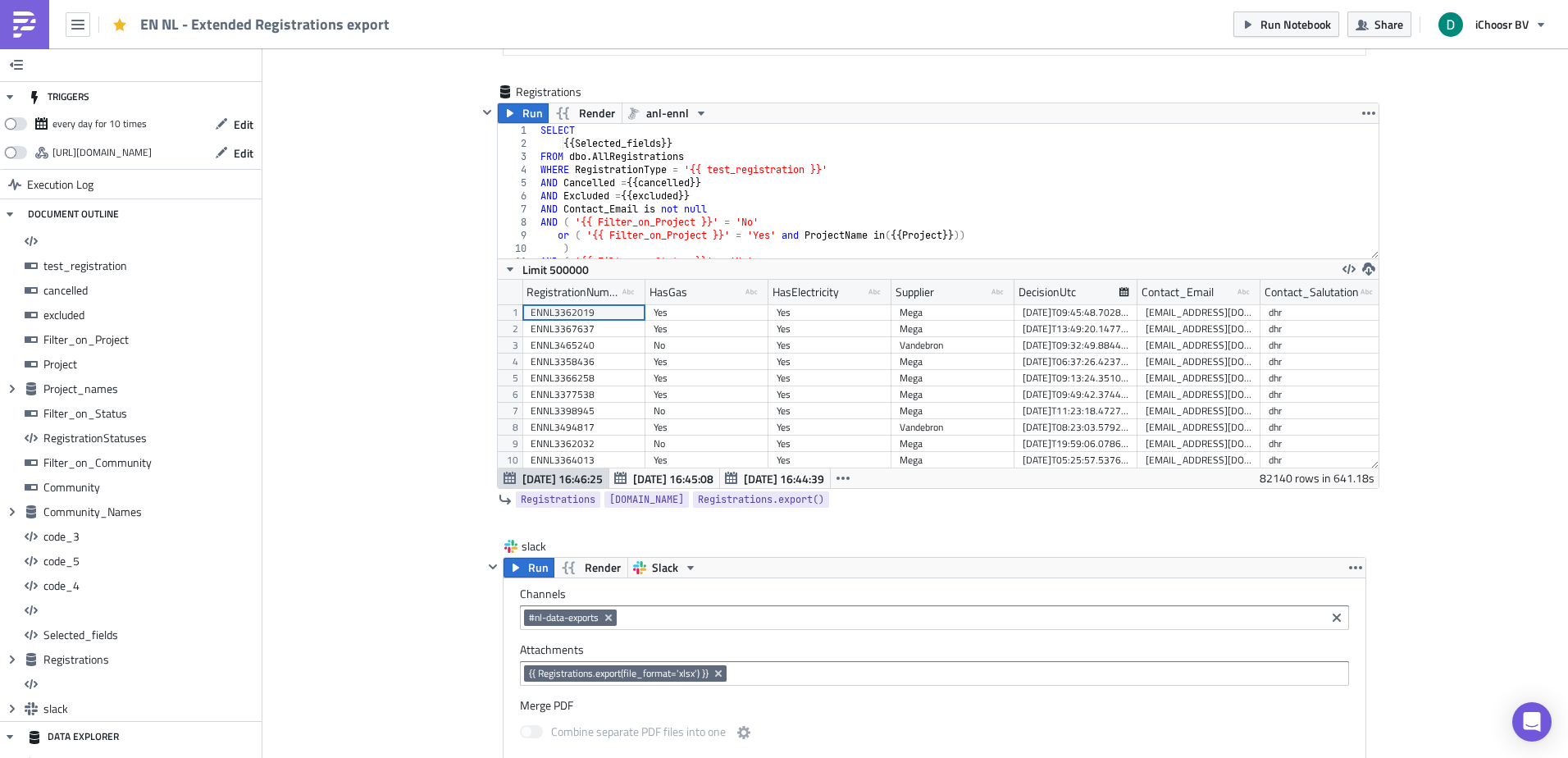
scroll to position [188, 881]
